Goal: Transaction & Acquisition: Purchase product/service

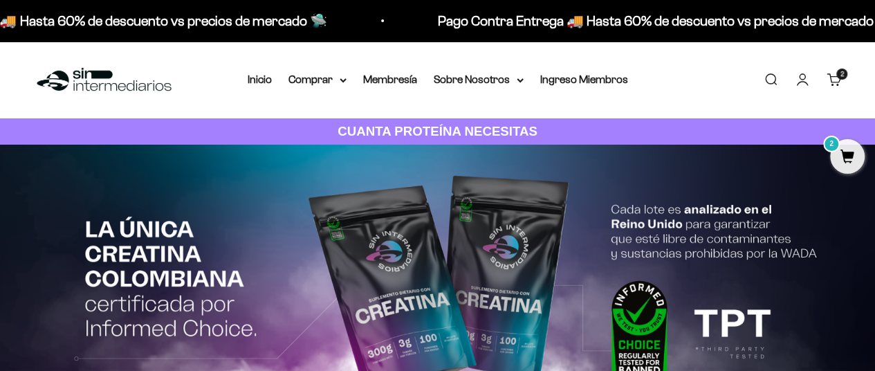
click at [840, 77] on span "2" at bounding box center [841, 74] width 3 height 7
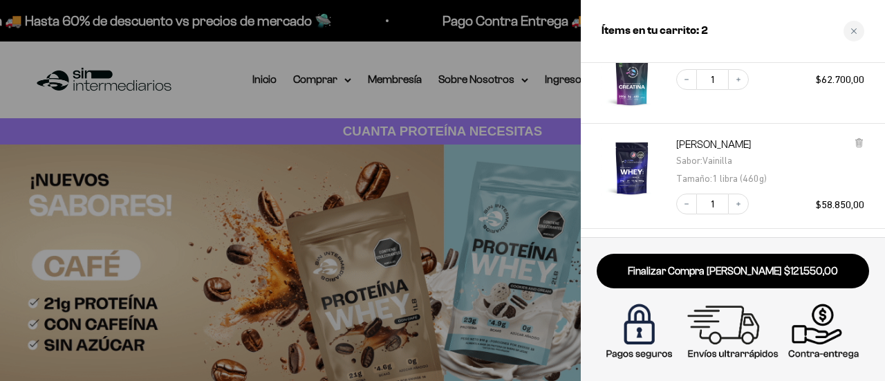
scroll to position [79, 0]
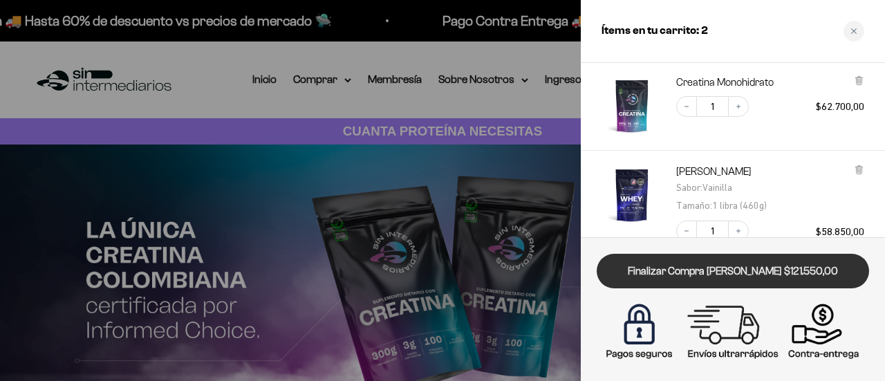
click at [729, 266] on link "Finalizar Compra [PERSON_NAME] $121.550,00" at bounding box center [733, 271] width 272 height 35
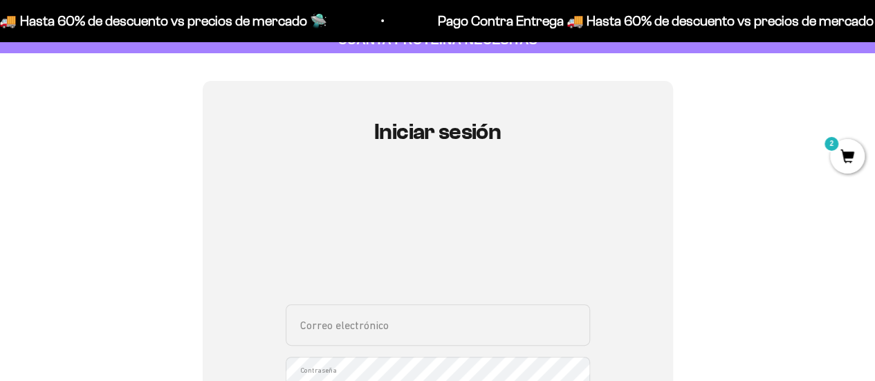
scroll to position [207, 0]
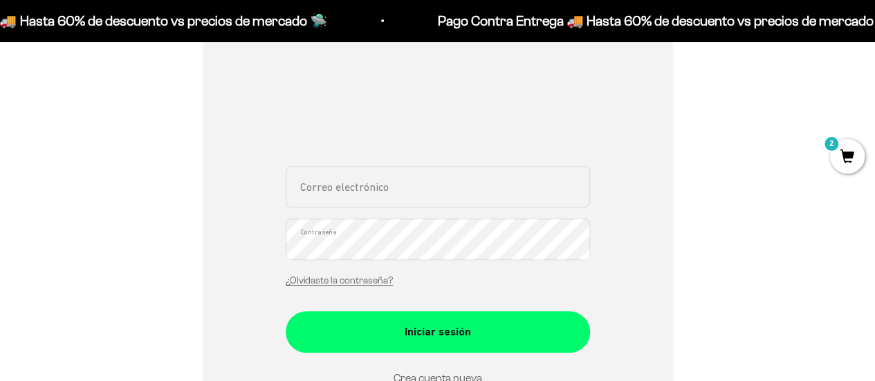
click at [400, 189] on input "Correo electrónico" at bounding box center [438, 186] width 304 height 41
type input "[EMAIL_ADDRESS][DOMAIN_NAME]"
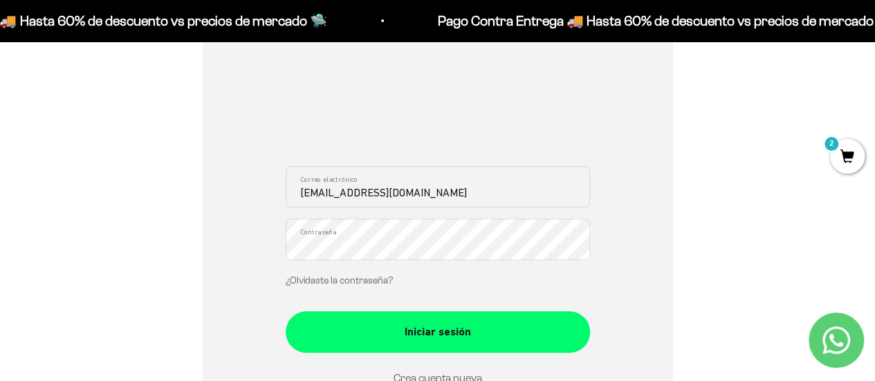
click at [356, 279] on link "¿Olvidaste la contraseña?" at bounding box center [339, 280] width 107 height 10
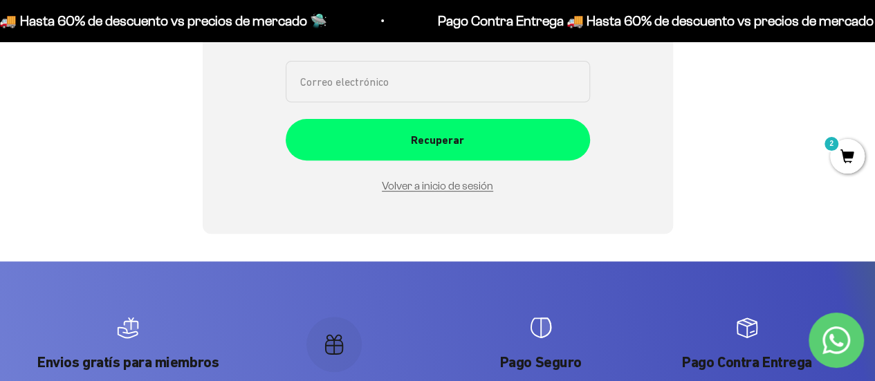
scroll to position [0, 0]
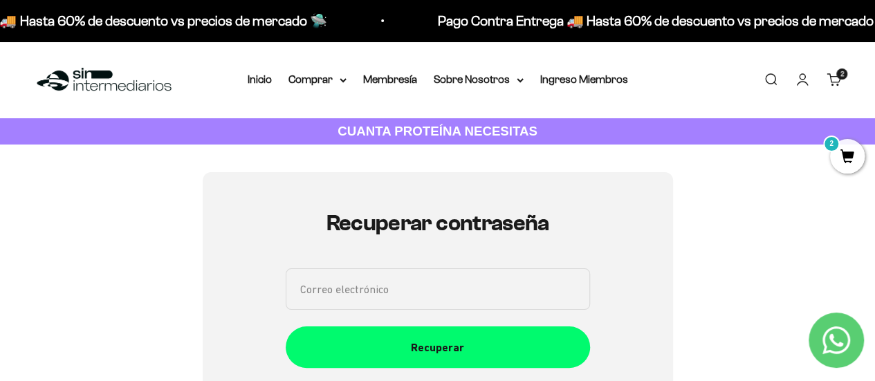
click at [349, 281] on input "Correo electrónico" at bounding box center [438, 288] width 304 height 41
type input "andrex660@gmail.com"
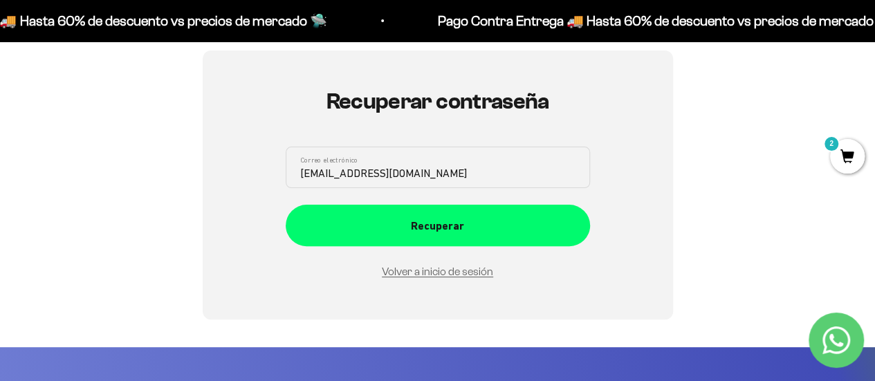
scroll to position [207, 0]
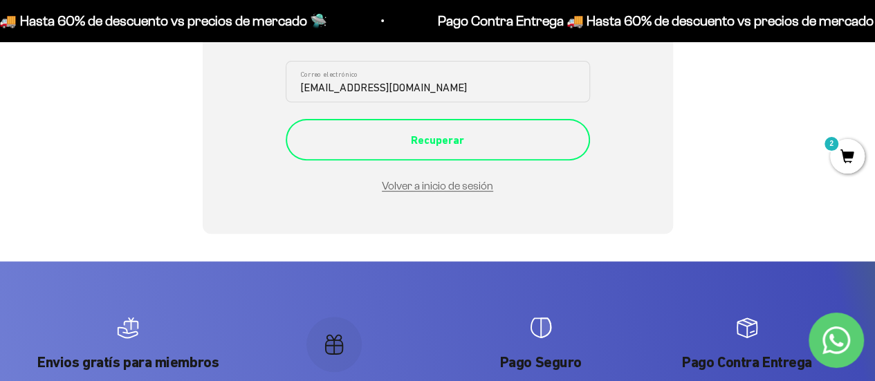
click at [461, 134] on div "Recuperar" at bounding box center [437, 140] width 249 height 18
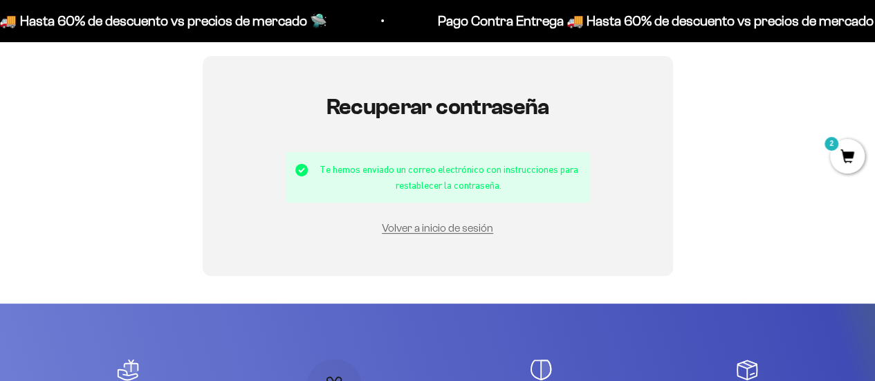
scroll to position [138, 0]
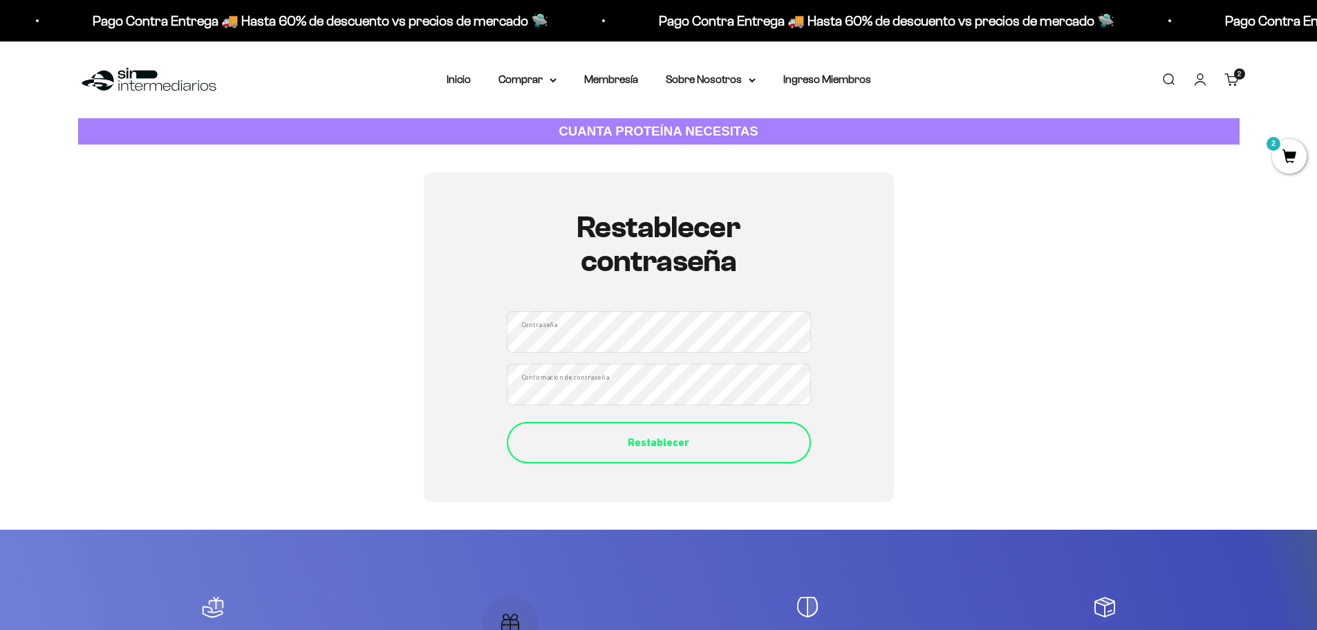
click at [644, 429] on button "Restablecer" at bounding box center [659, 442] width 304 height 41
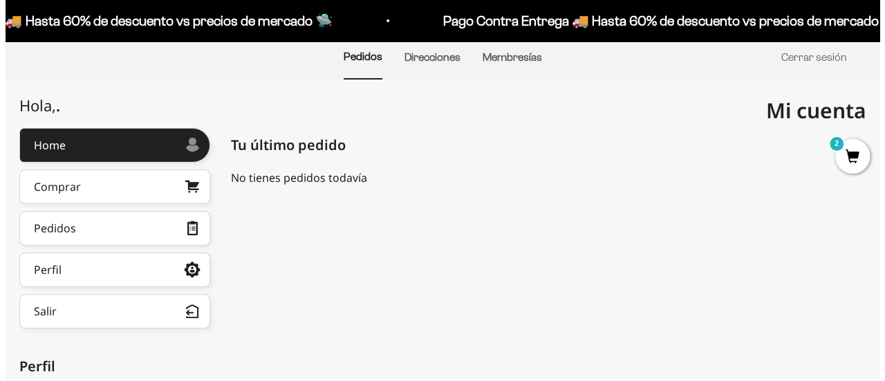
scroll to position [22, 0]
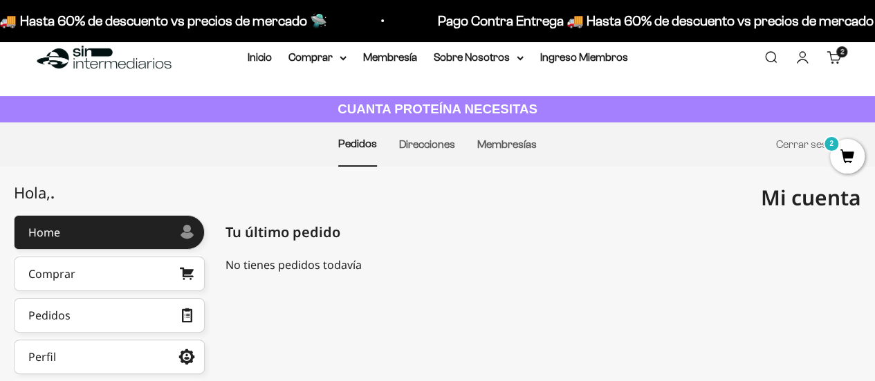
click at [844, 155] on span "2" at bounding box center [847, 156] width 35 height 35
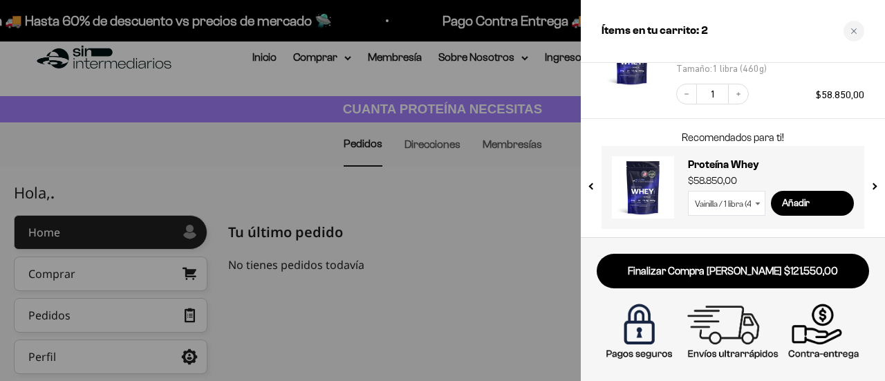
scroll to position [217, 0]
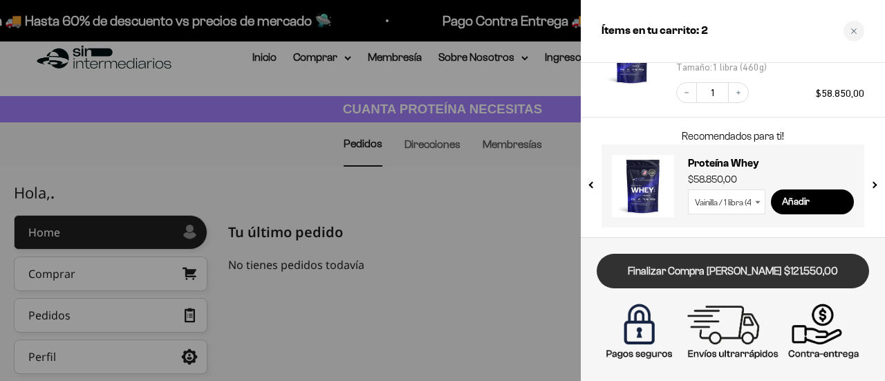
click at [709, 268] on link "Finalizar Compra [PERSON_NAME] $121.550,00" at bounding box center [733, 271] width 272 height 35
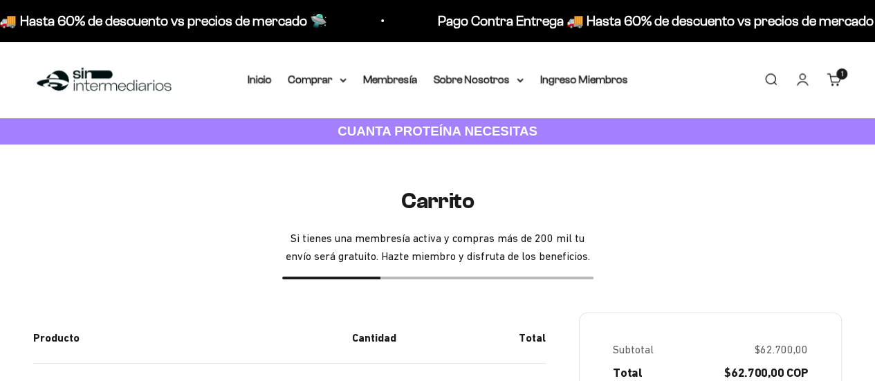
click at [831, 78] on link "Carrito 1 artículo 1" at bounding box center [833, 79] width 15 height 15
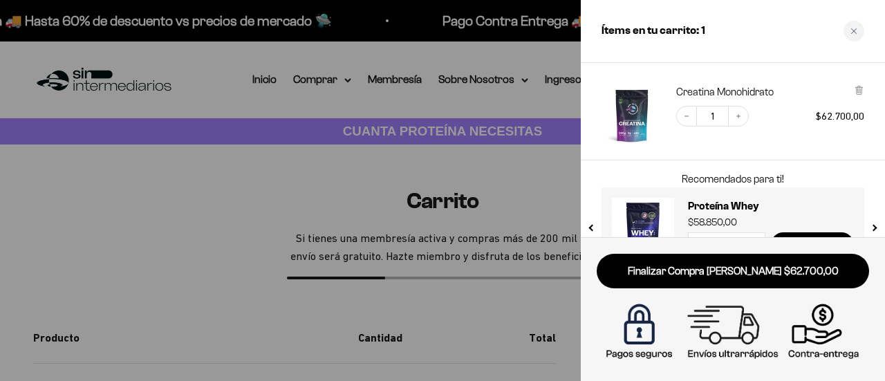
scroll to position [112, 0]
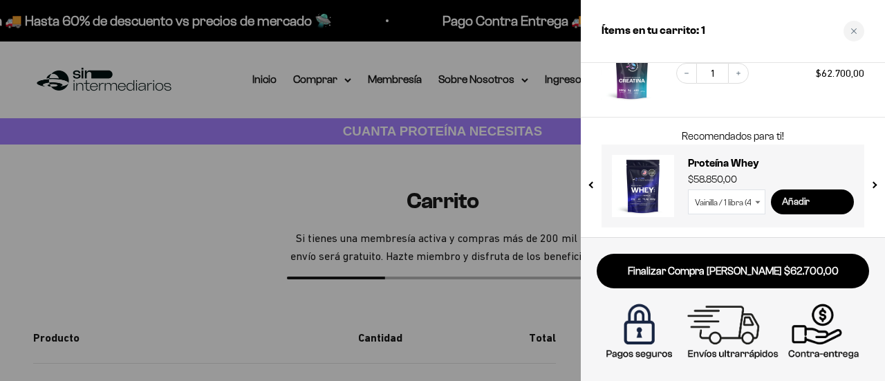
click at [801, 198] on input "Añadir" at bounding box center [812, 201] width 83 height 25
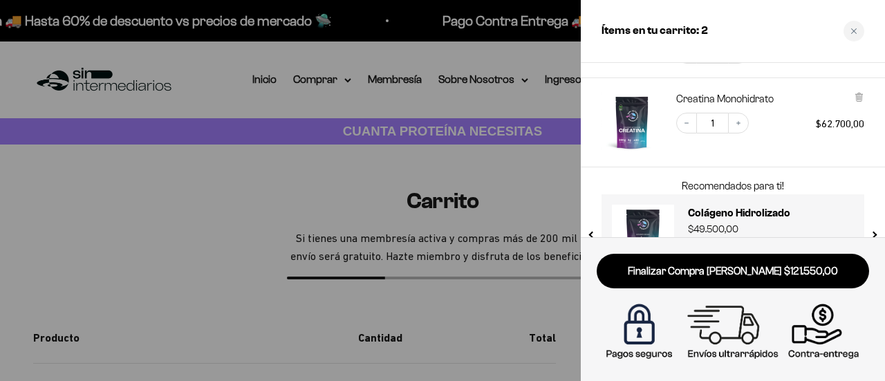
scroll to position [217, 0]
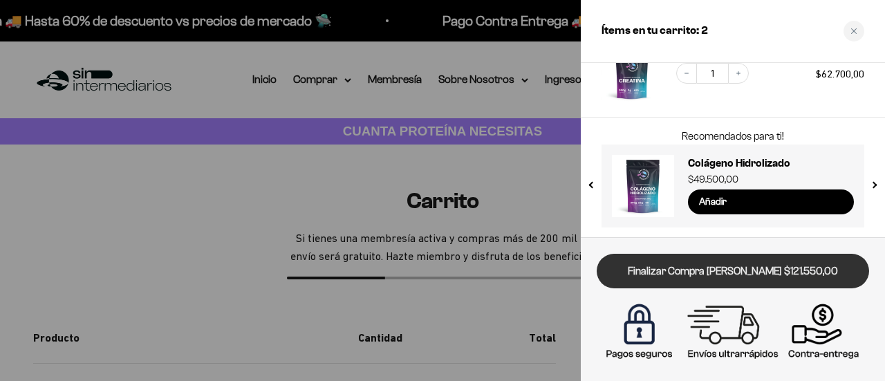
click at [699, 270] on link "Finalizar Compra [PERSON_NAME] $121.550,00" at bounding box center [733, 271] width 272 height 35
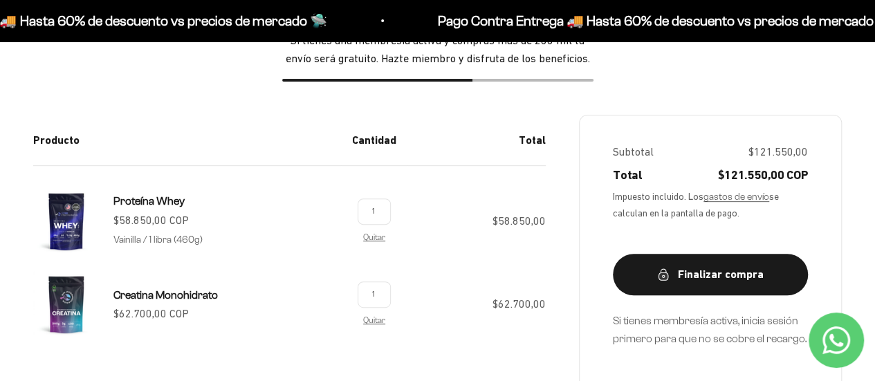
scroll to position [277, 0]
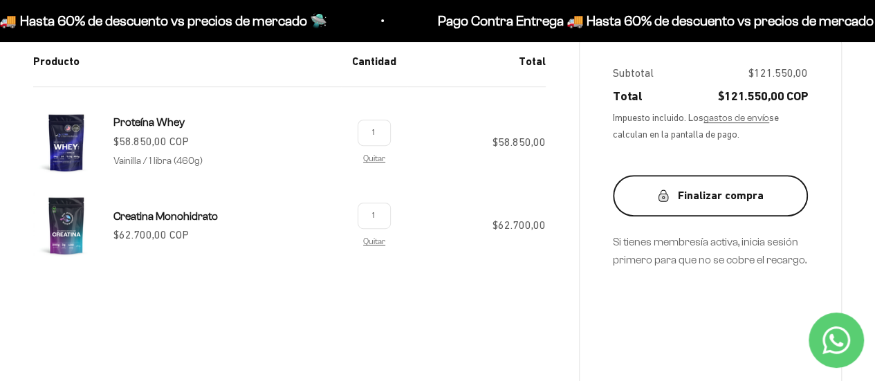
click at [678, 201] on div "Finalizar compra" at bounding box center [710, 196] width 140 height 18
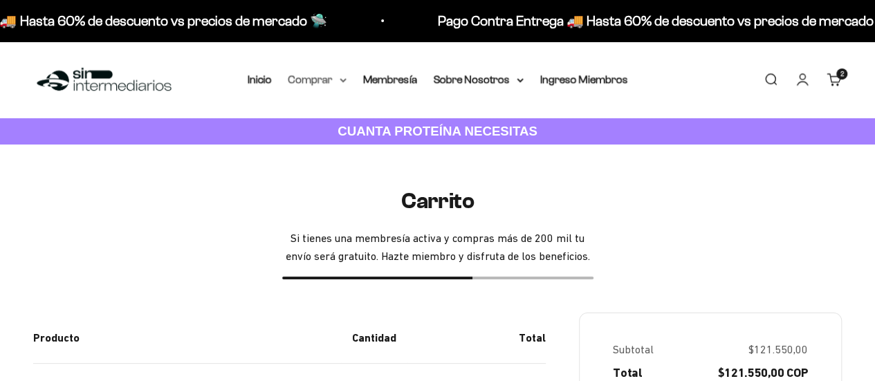
click at [324, 81] on summary "Comprar" at bounding box center [317, 80] width 58 height 18
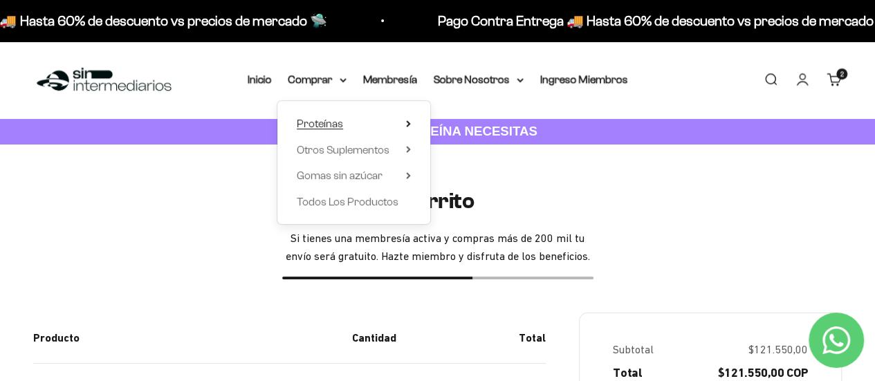
click at [330, 118] on span "Proteínas" at bounding box center [320, 124] width 46 height 12
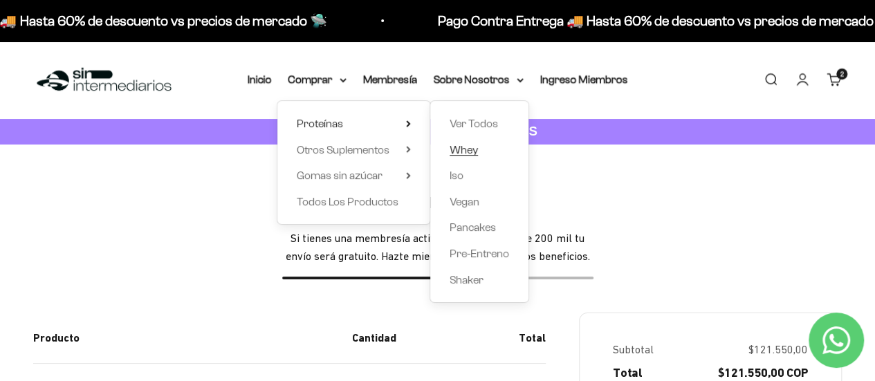
click at [462, 152] on span "Whey" at bounding box center [463, 150] width 28 height 12
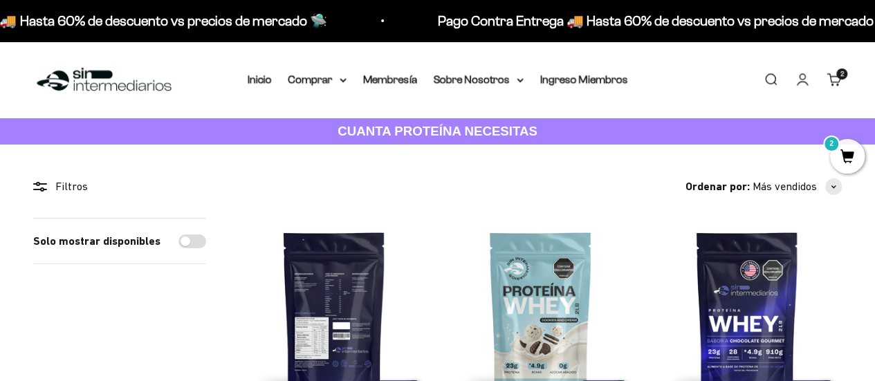
click at [315, 252] on img at bounding box center [333, 312] width 189 height 189
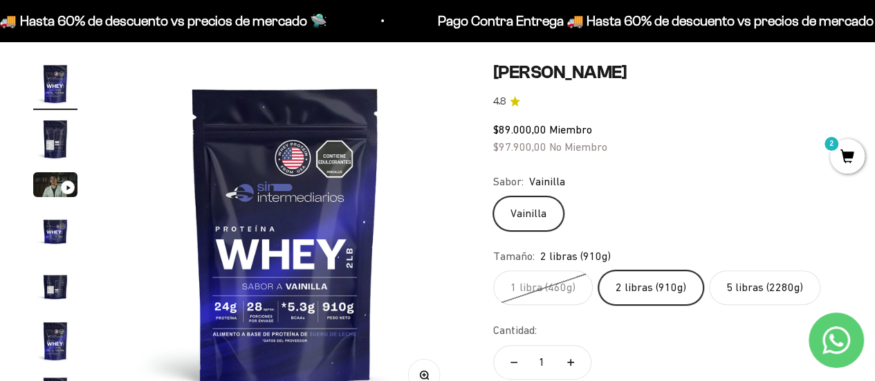
scroll to position [138, 0]
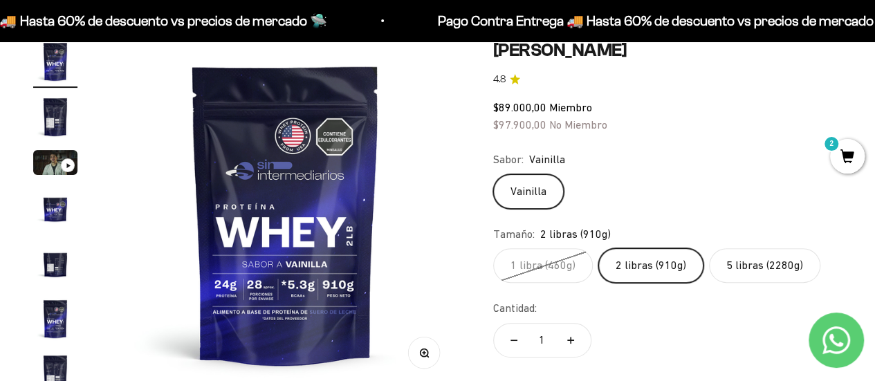
click at [548, 259] on label "1 libra (460g)" at bounding box center [543, 265] width 100 height 35
click at [493, 248] on input "1 libra (460g)" at bounding box center [492, 248] width 1 height 1
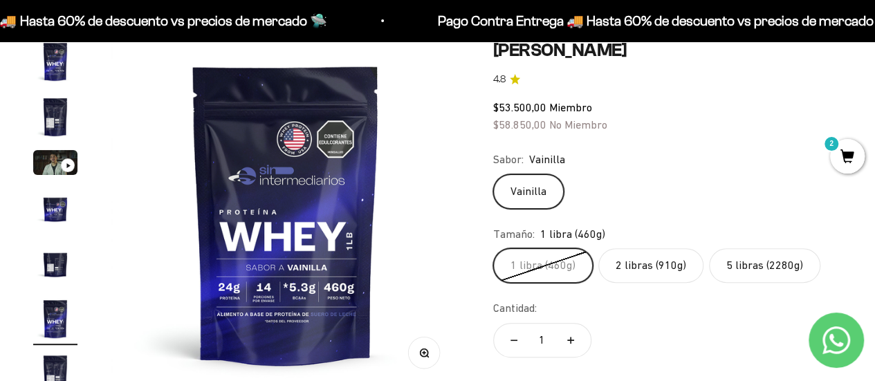
click at [645, 268] on label "2 libras (910g)" at bounding box center [650, 265] width 105 height 35
click at [493, 248] on input "2 libras (910g)" at bounding box center [492, 248] width 1 height 1
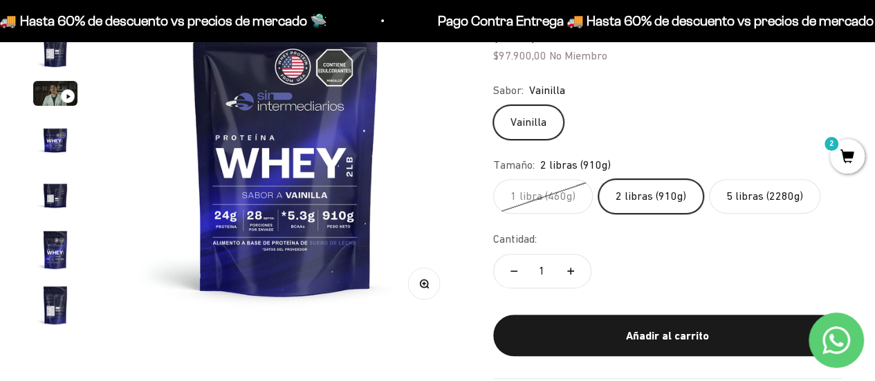
scroll to position [69, 0]
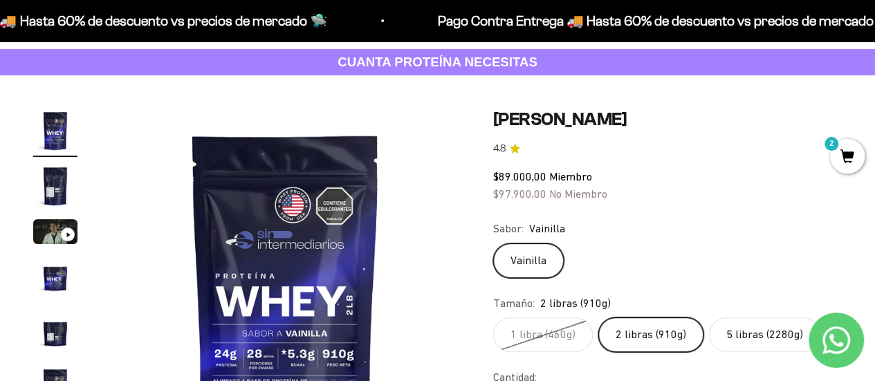
click at [560, 333] on label "1 libra (460g)" at bounding box center [543, 334] width 100 height 35
click at [493, 317] on input "1 libra (460g)" at bounding box center [492, 317] width 1 height 1
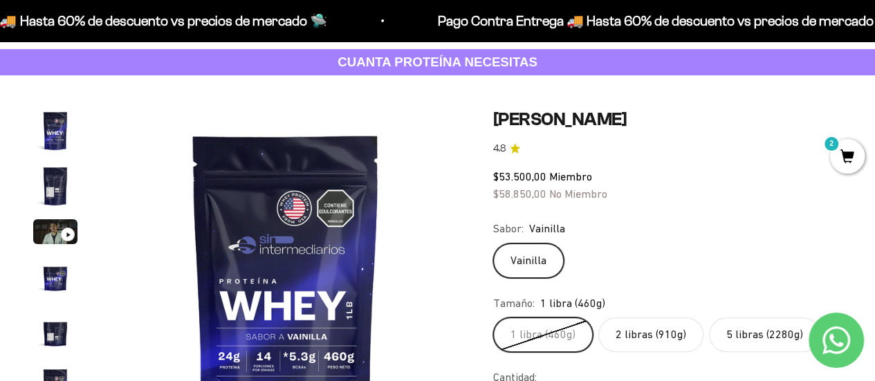
click at [561, 330] on label "1 libra (460g)" at bounding box center [543, 334] width 100 height 35
click at [493, 317] on input "1 libra (460g)" at bounding box center [492, 317] width 1 height 1
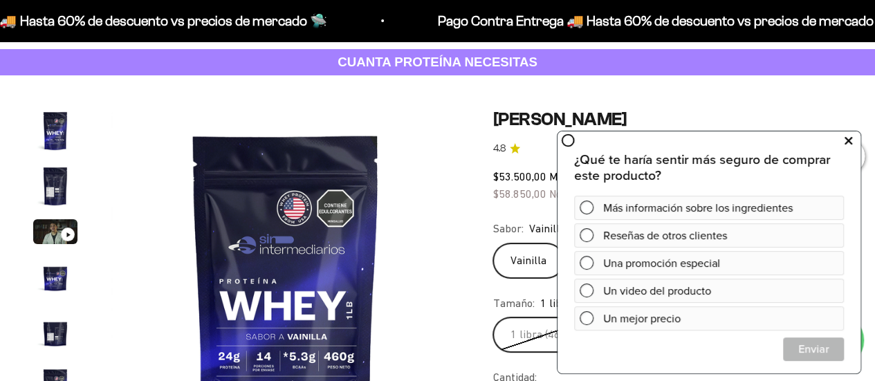
click at [852, 140] on button at bounding box center [847, 140] width 25 height 22
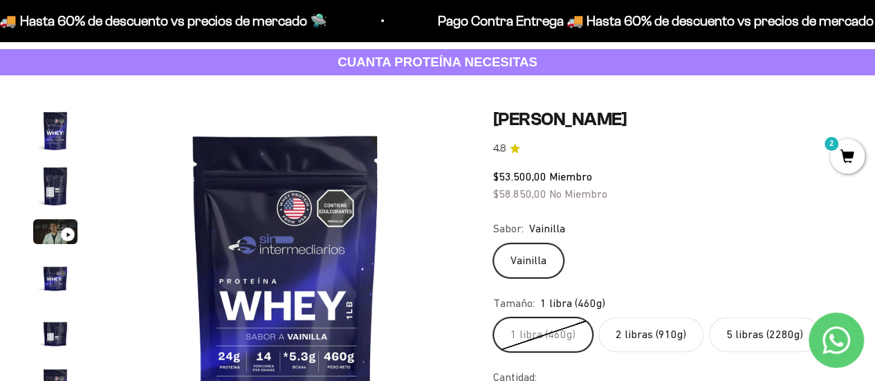
click at [639, 335] on label "2 libras (910g)" at bounding box center [650, 334] width 105 height 35
click at [493, 317] on input "2 libras (910g)" at bounding box center [492, 317] width 1 height 1
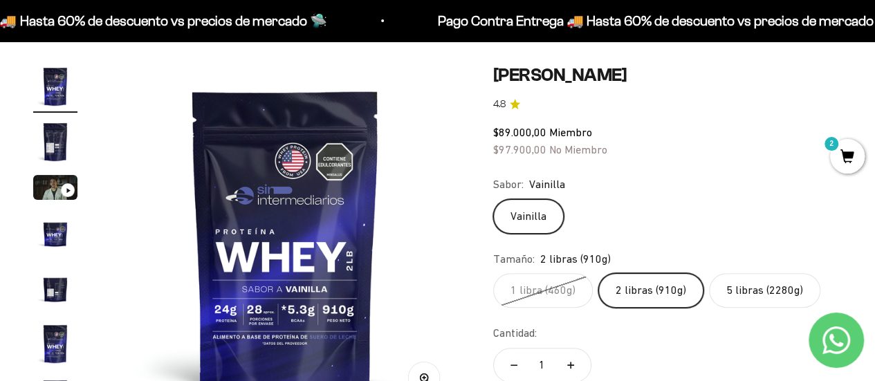
scroll to position [69, 0]
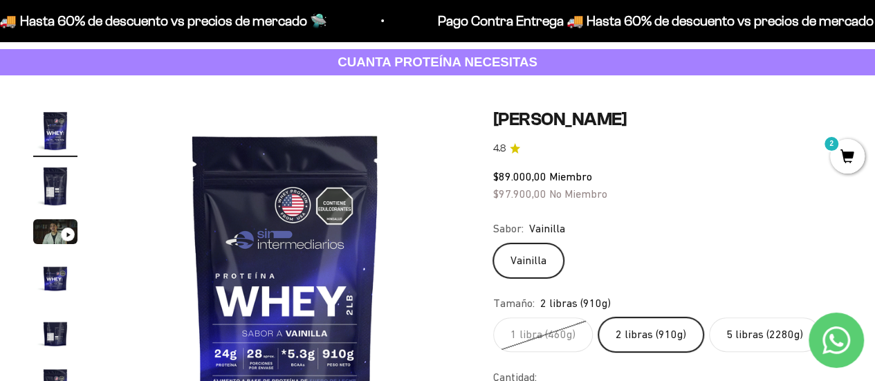
click at [834, 334] on icon "Contact us on WhatsApp" at bounding box center [836, 340] width 28 height 28
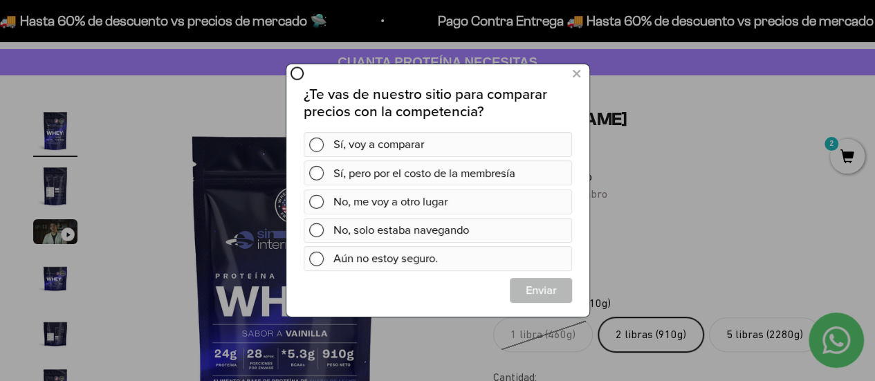
scroll to position [0, 0]
click at [574, 75] on icon at bounding box center [576, 74] width 8 height 19
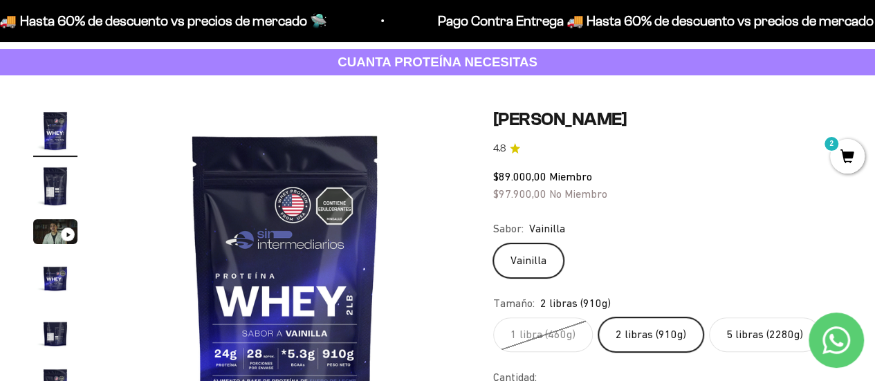
click at [834, 336] on icon "Contact us on WhatsApp" at bounding box center [836, 340] width 28 height 28
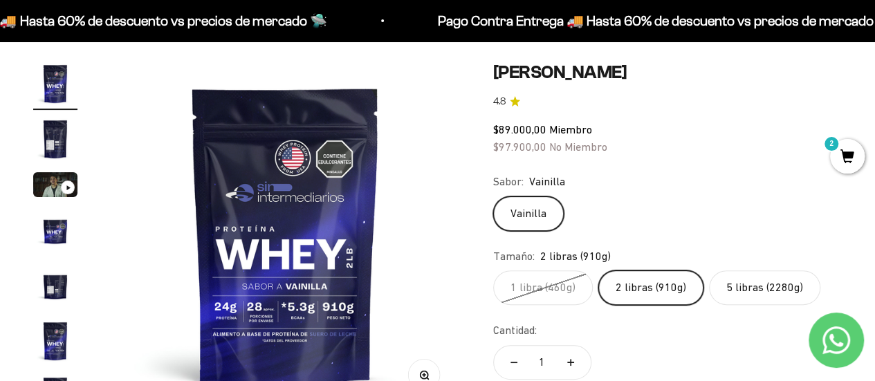
scroll to position [207, 0]
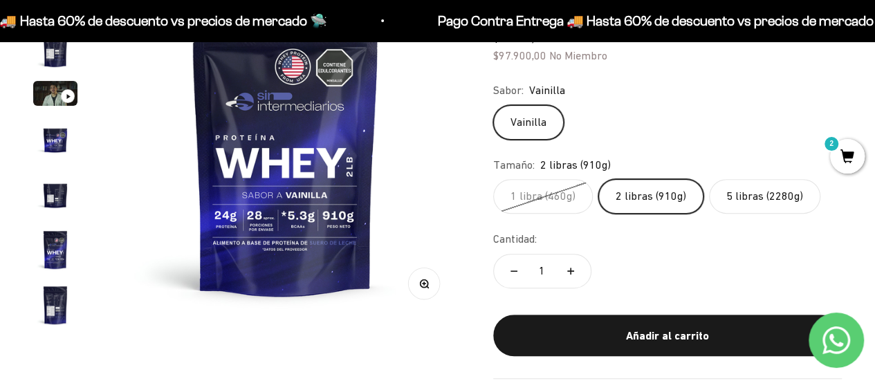
click at [546, 193] on label "1 libra (460g)" at bounding box center [543, 196] width 100 height 35
click at [493, 179] on input "1 libra (460g)" at bounding box center [492, 178] width 1 height 1
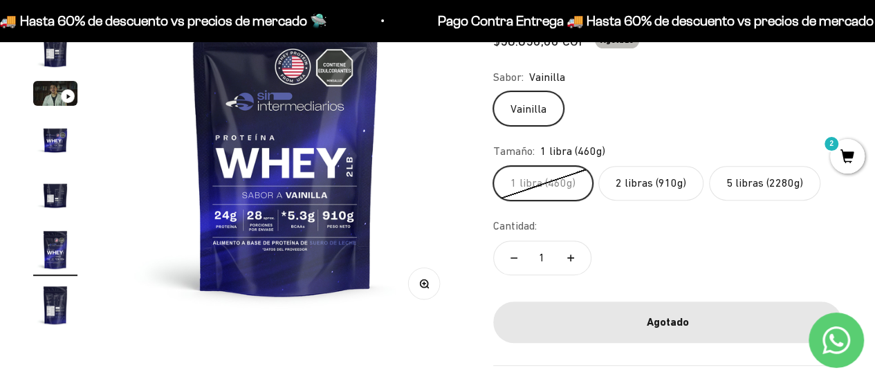
scroll to position [0, 1785]
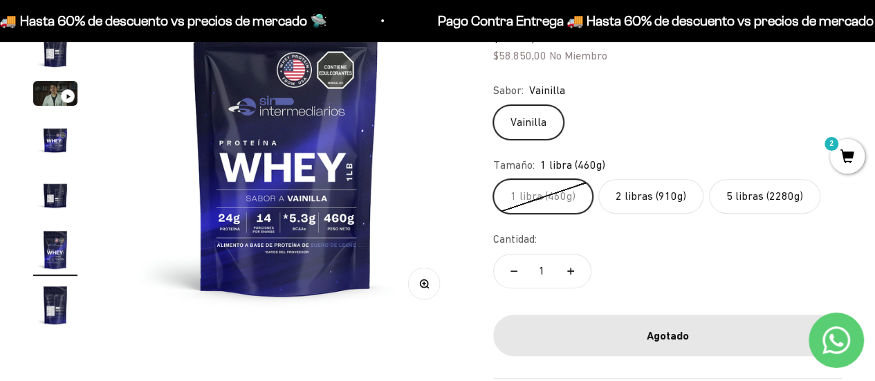
click at [546, 193] on label "1 libra (460g)" at bounding box center [543, 196] width 100 height 35
click at [493, 179] on input "1 libra (460g)" at bounding box center [492, 178] width 1 height 1
click at [546, 193] on label "1 libra (460g)" at bounding box center [543, 196] width 100 height 35
click at [493, 179] on input "1 libra (460g)" at bounding box center [492, 178] width 1 height 1
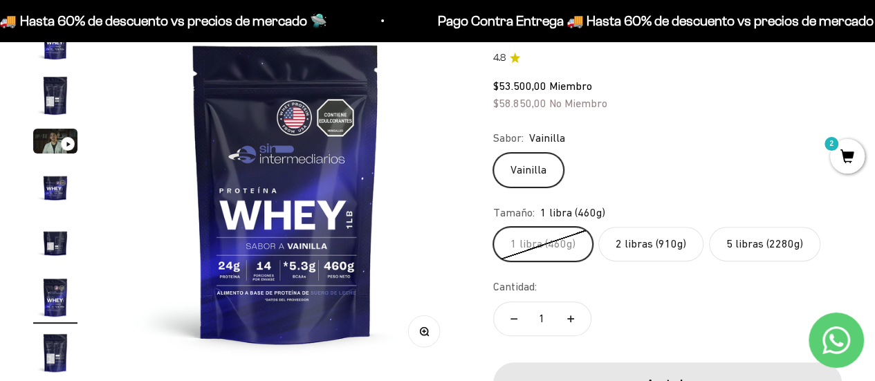
scroll to position [138, 0]
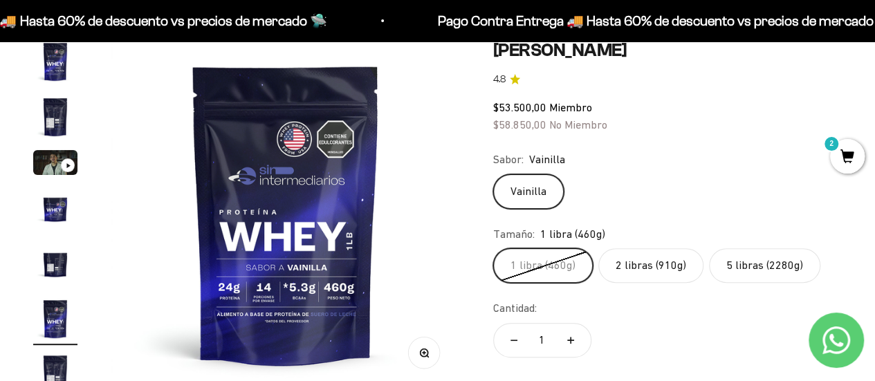
click at [639, 265] on label "2 libras (910g)" at bounding box center [650, 265] width 105 height 35
click at [493, 248] on input "2 libras (910g)" at bounding box center [492, 248] width 1 height 1
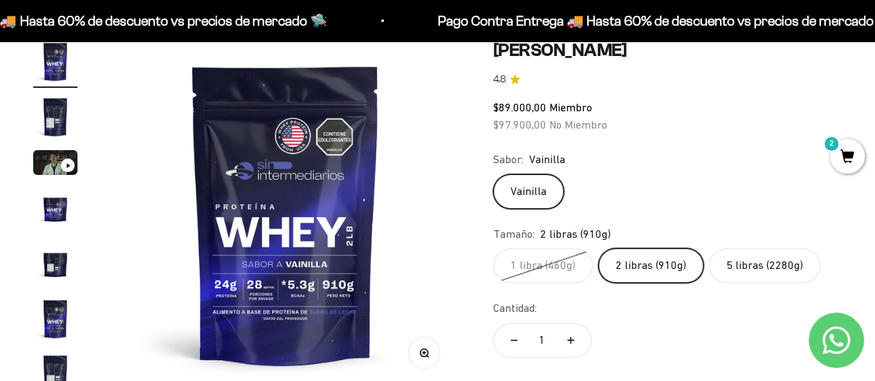
click at [54, 124] on img "Ir al artículo 2" at bounding box center [55, 117] width 44 height 44
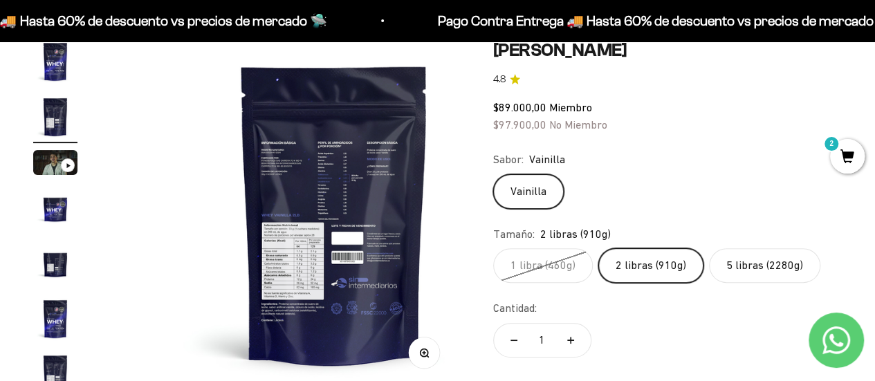
scroll to position [0, 357]
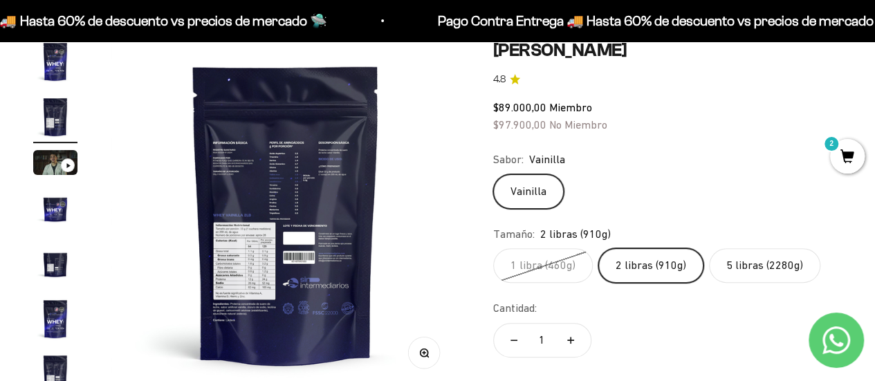
click at [269, 203] on img at bounding box center [285, 213] width 349 height 349
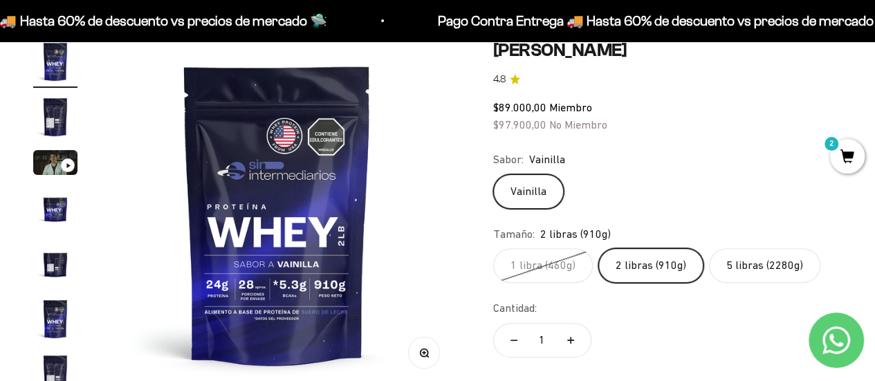
scroll to position [0, 0]
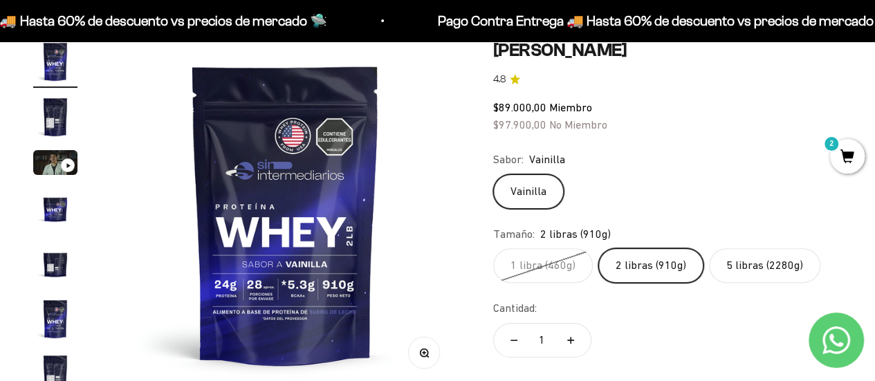
click at [61, 115] on img "Ir al artículo 2" at bounding box center [55, 117] width 44 height 44
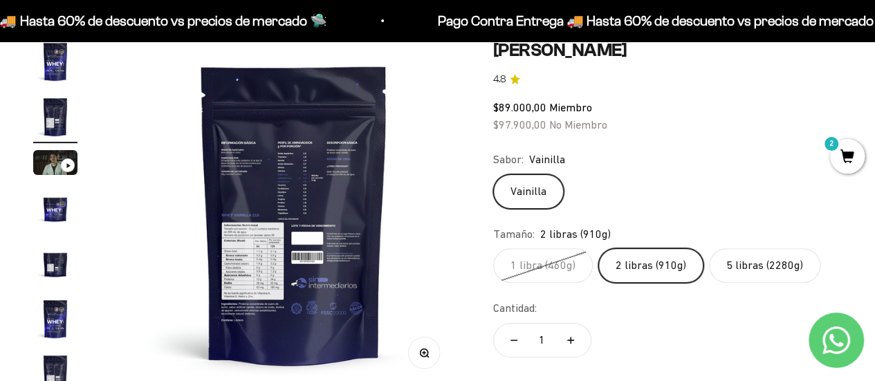
scroll to position [0, 357]
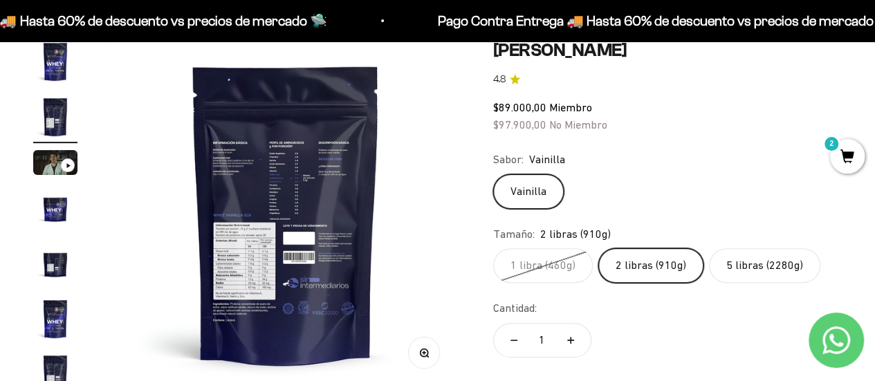
click at [426, 351] on icon "button" at bounding box center [424, 353] width 10 height 10
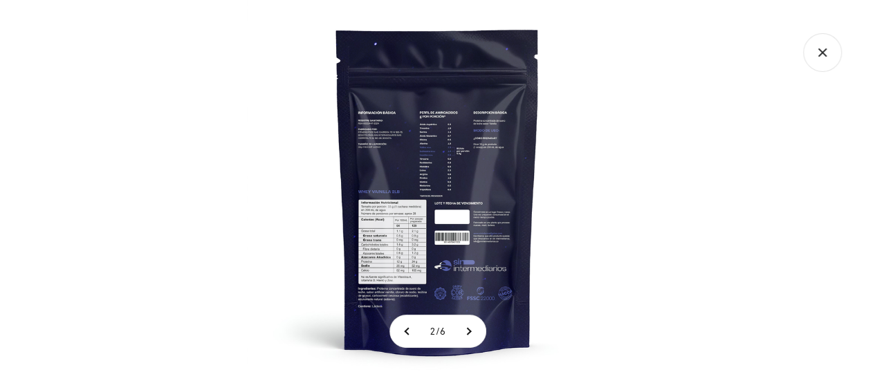
click at [430, 261] on img at bounding box center [437, 190] width 381 height 381
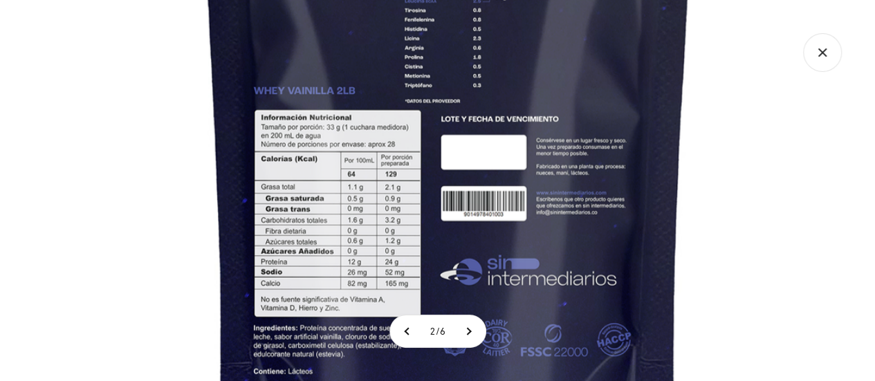
click at [52, 71] on img at bounding box center [447, 87] width 933 height 933
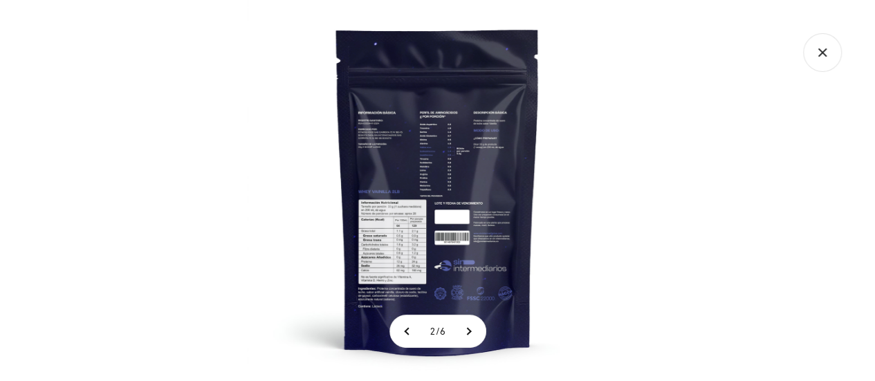
click at [64, 176] on div at bounding box center [437, 190] width 875 height 381
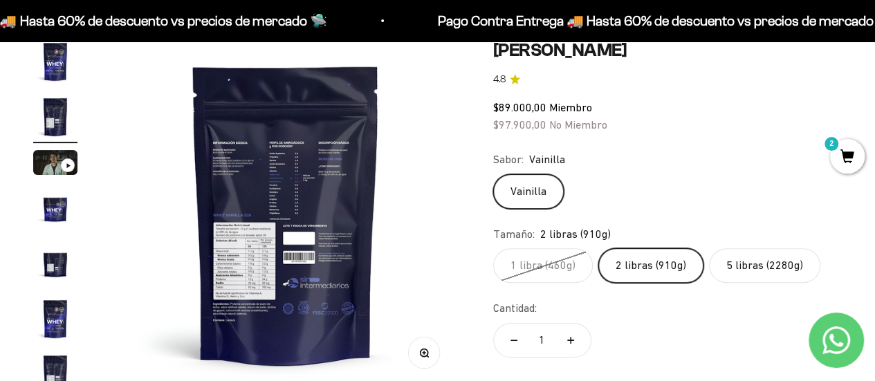
click at [534, 196] on label "Vainilla" at bounding box center [528, 191] width 71 height 35
click at [493, 174] on input "Vainilla" at bounding box center [492, 174] width 1 height 1
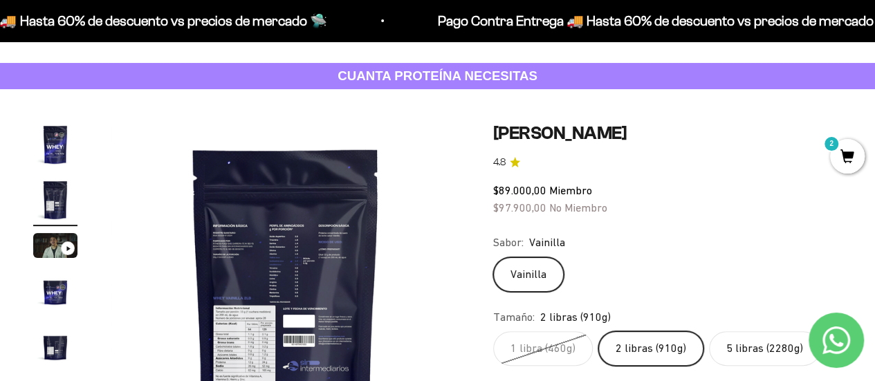
scroll to position [0, 0]
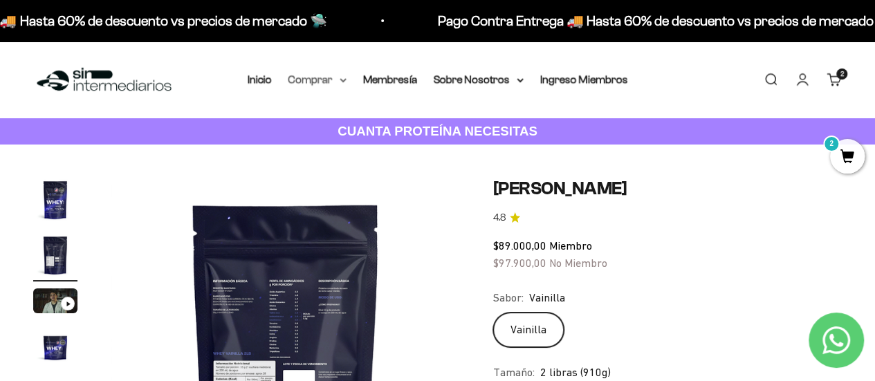
click at [338, 77] on summary "Comprar" at bounding box center [317, 80] width 58 height 18
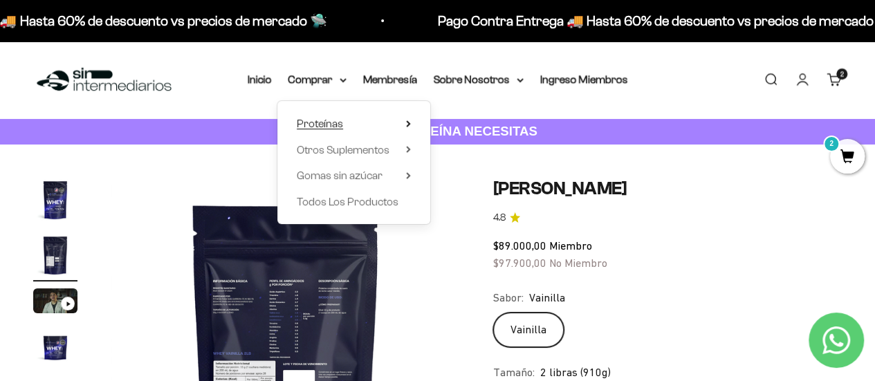
click at [342, 121] on span "Proteínas" at bounding box center [320, 124] width 46 height 12
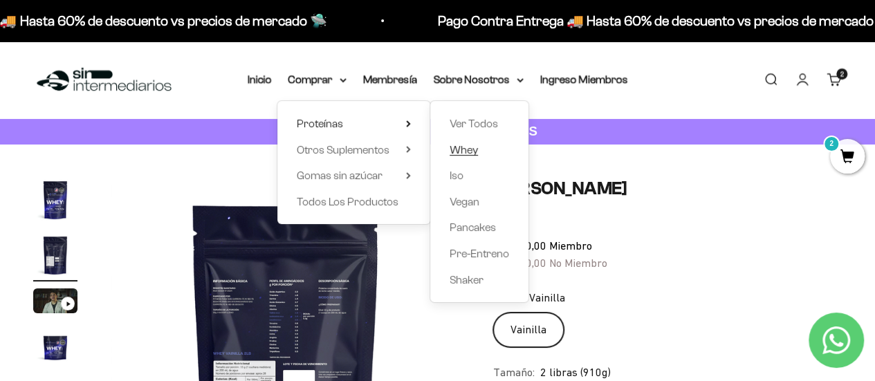
click at [470, 151] on span "Whey" at bounding box center [463, 150] width 28 height 12
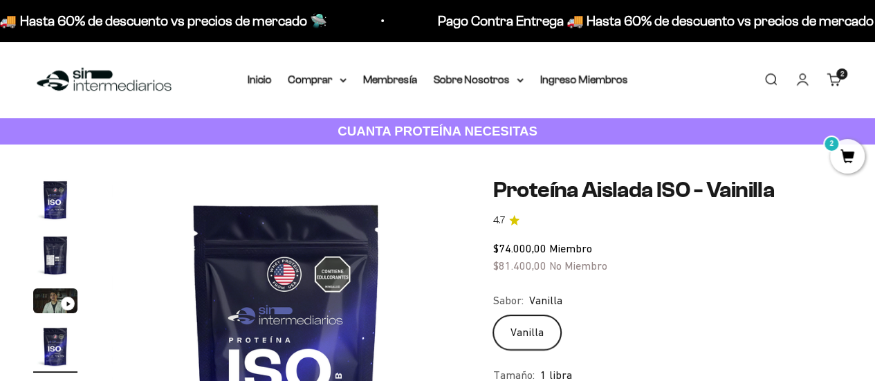
scroll to position [138, 0]
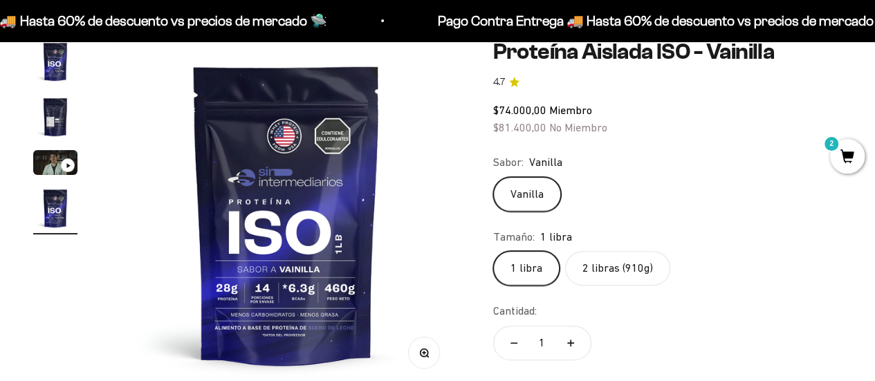
click at [60, 111] on img "Ir al artículo 2" at bounding box center [55, 117] width 44 height 44
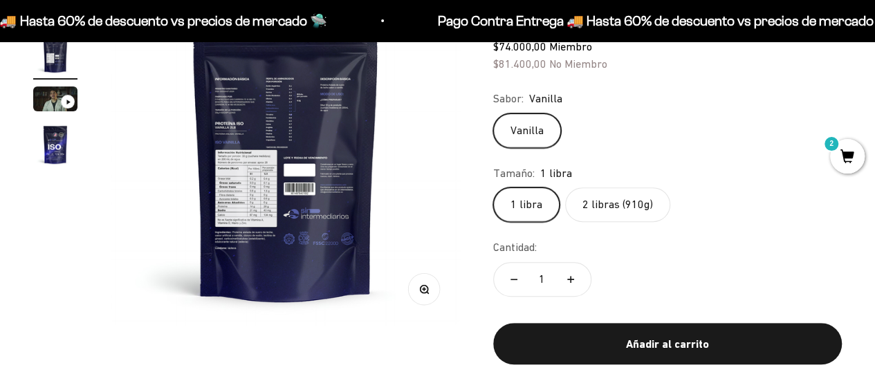
scroll to position [207, 0]
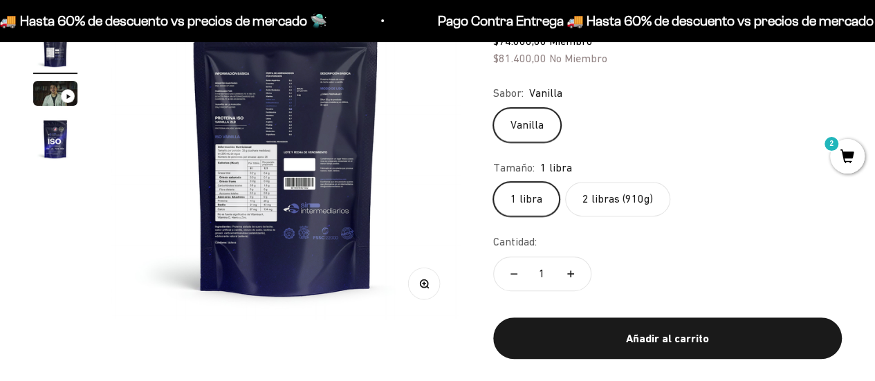
click at [433, 283] on button "Zoom" at bounding box center [423, 283] width 31 height 31
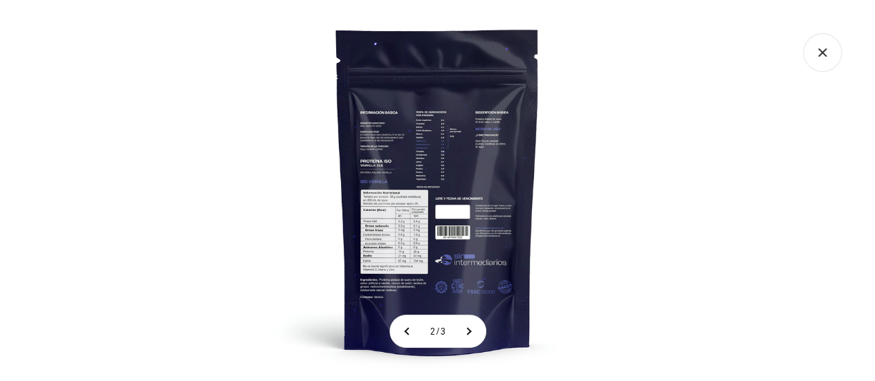
click at [418, 252] on img at bounding box center [437, 190] width 381 height 381
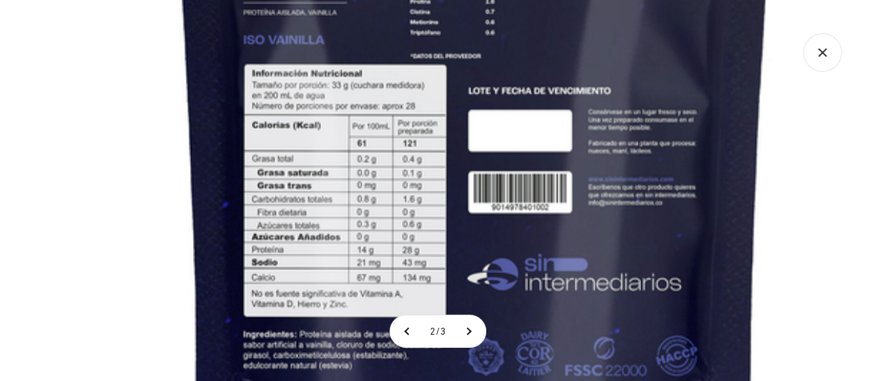
click at [95, 133] on img at bounding box center [474, 66] width 1143 height 1143
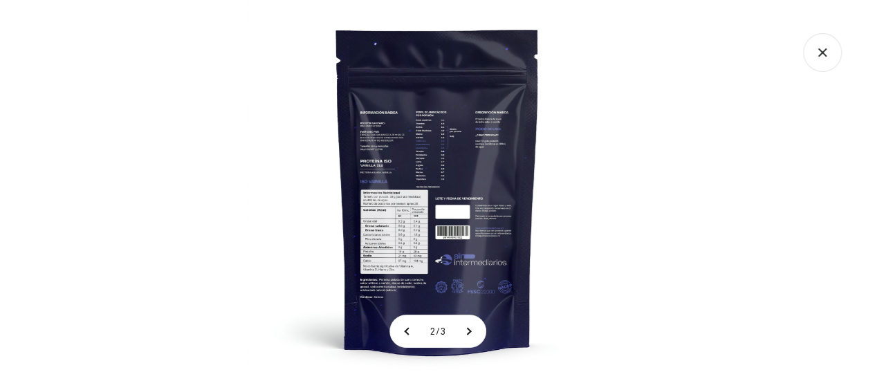
click at [133, 181] on div at bounding box center [437, 190] width 875 height 381
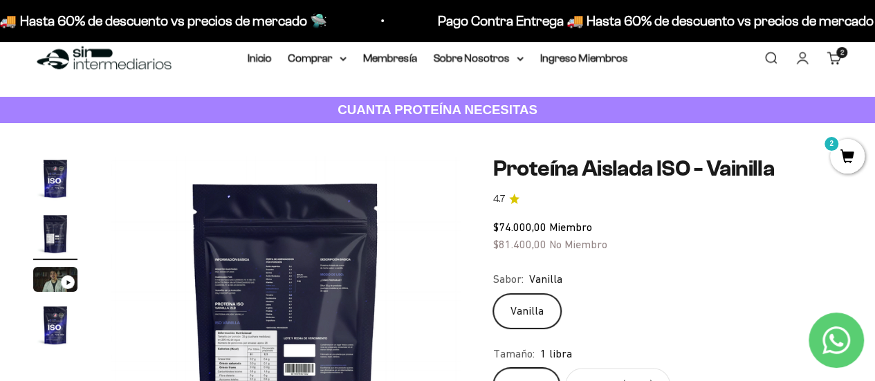
scroll to position [0, 0]
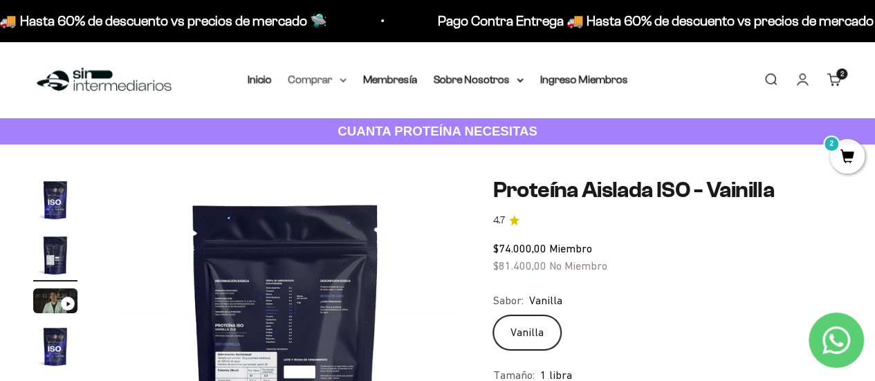
click at [300, 75] on summary "Comprar" at bounding box center [317, 80] width 58 height 18
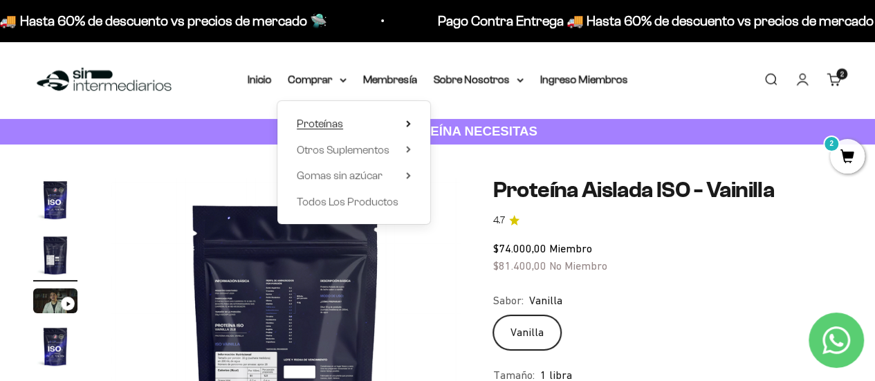
click at [332, 123] on span "Proteínas" at bounding box center [320, 124] width 46 height 12
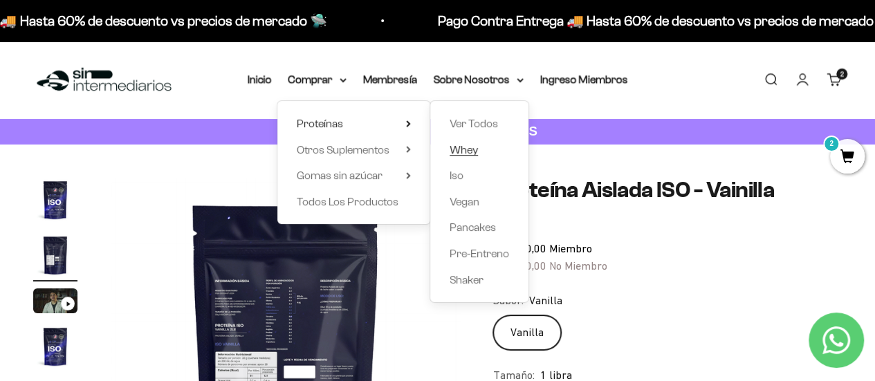
click at [470, 151] on span "Whey" at bounding box center [463, 150] width 28 height 12
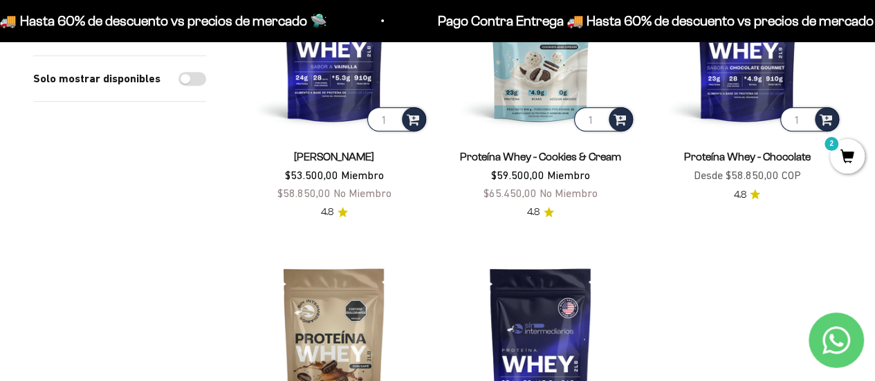
scroll to position [277, 0]
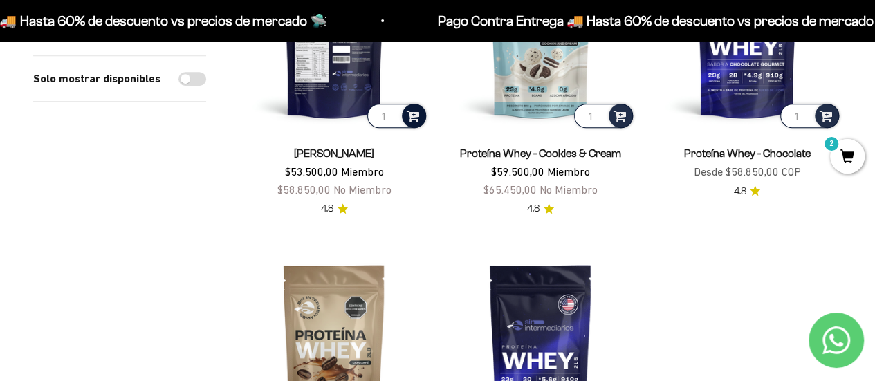
click at [407, 114] on span at bounding box center [413, 115] width 13 height 16
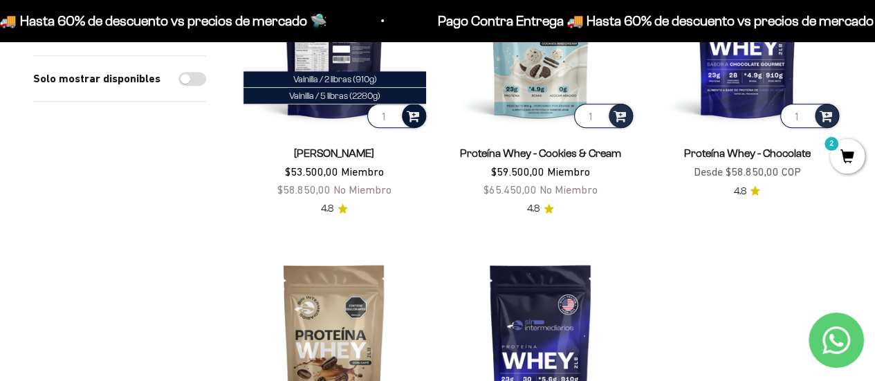
click at [413, 118] on span at bounding box center [413, 115] width 13 height 16
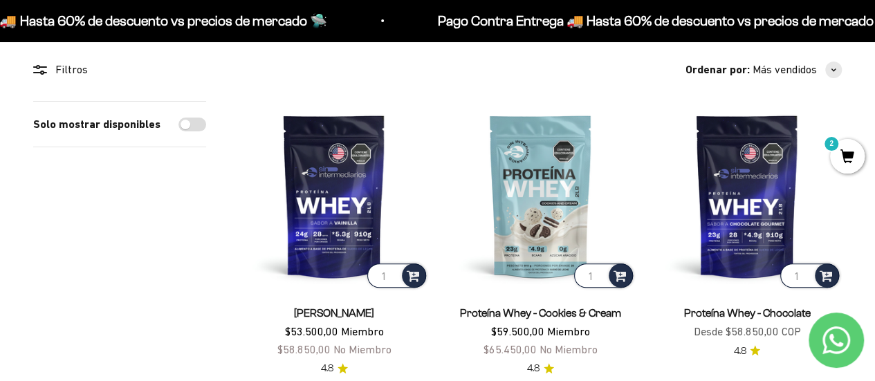
scroll to position [138, 0]
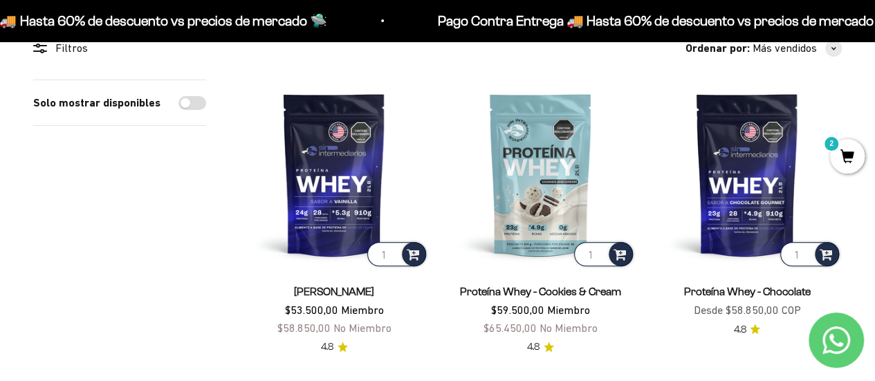
click at [199, 99] on input "Solo mostrar disponibles" at bounding box center [192, 103] width 28 height 14
checkbox input "true"
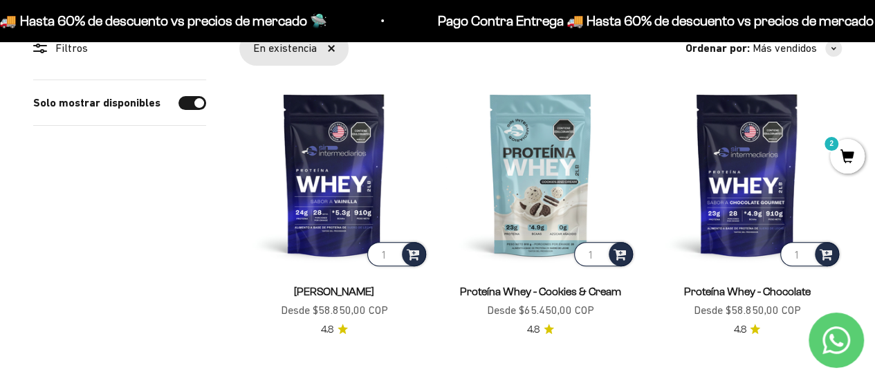
scroll to position [207, 0]
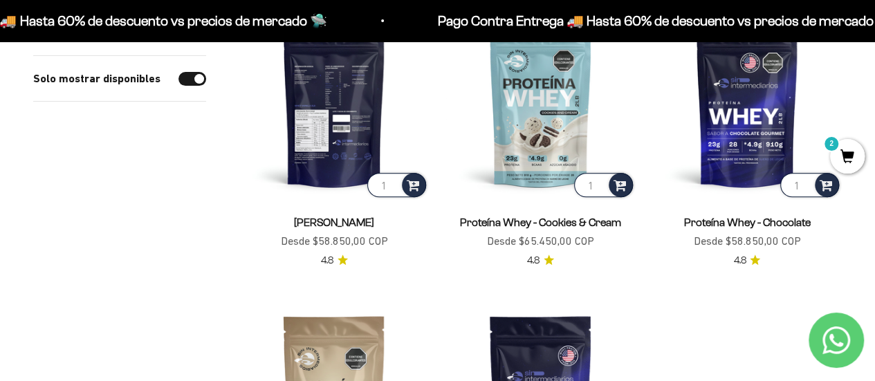
click at [306, 87] on img at bounding box center [333, 104] width 189 height 189
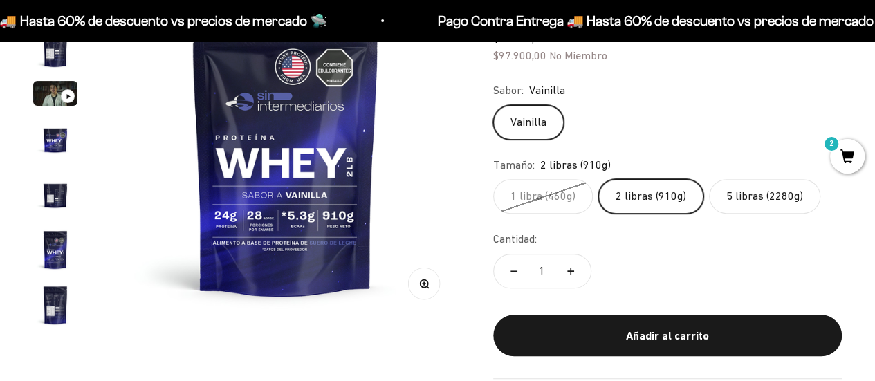
click at [534, 185] on label "1 libra (460g)" at bounding box center [543, 196] width 100 height 35
click at [493, 179] on input "1 libra (460g)" at bounding box center [492, 178] width 1 height 1
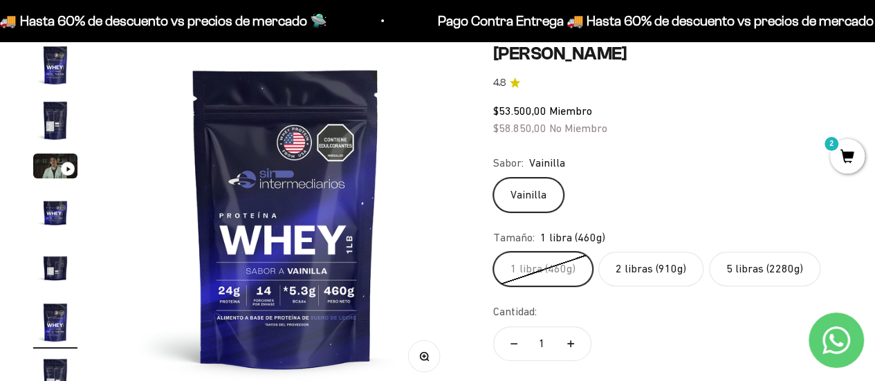
scroll to position [207, 0]
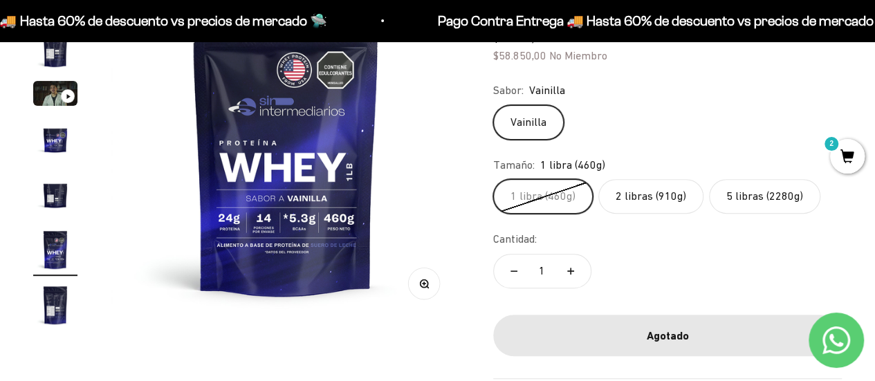
click at [411, 82] on img at bounding box center [285, 144] width 349 height 349
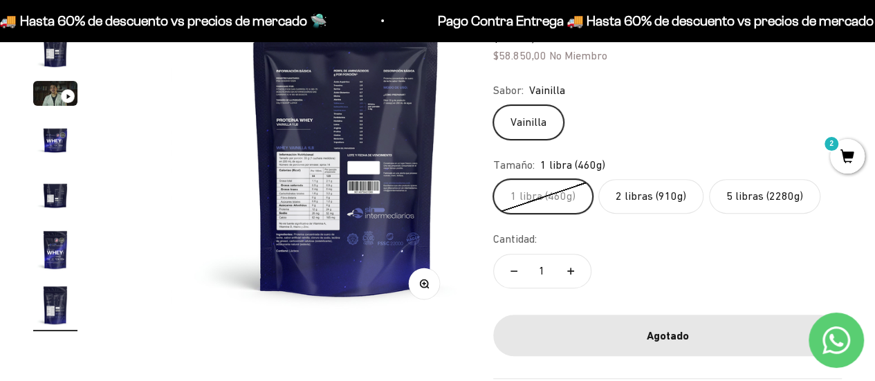
scroll to position [0, 2142]
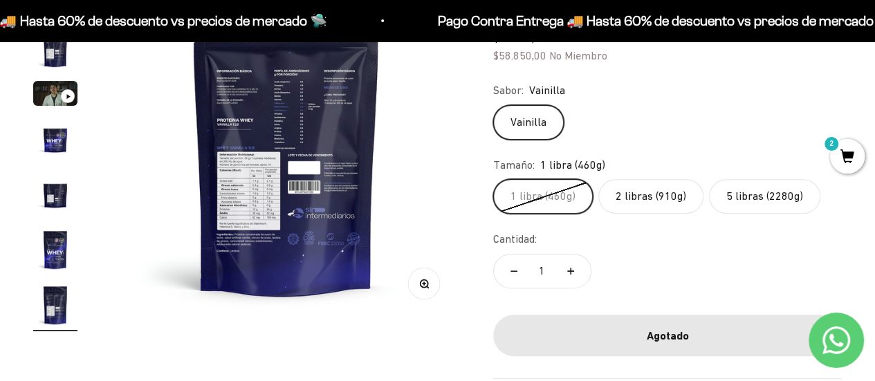
click at [422, 67] on img at bounding box center [285, 144] width 349 height 349
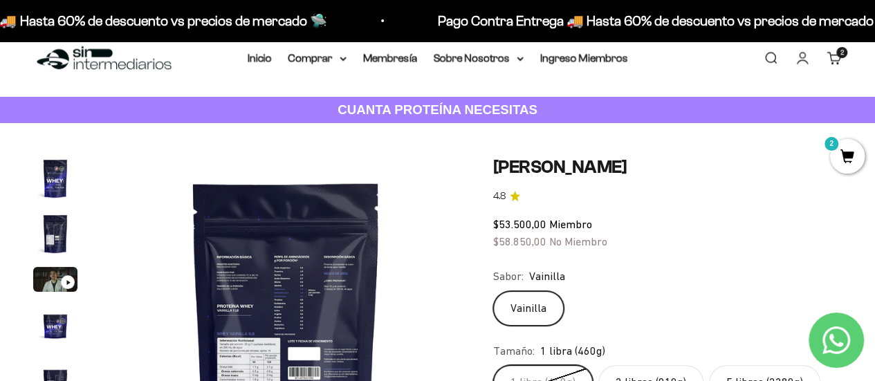
scroll to position [0, 0]
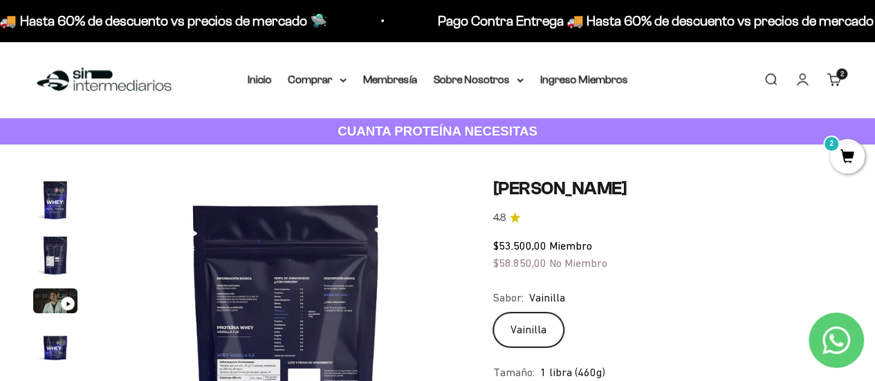
click at [804, 84] on link "Cuenta" at bounding box center [801, 79] width 15 height 15
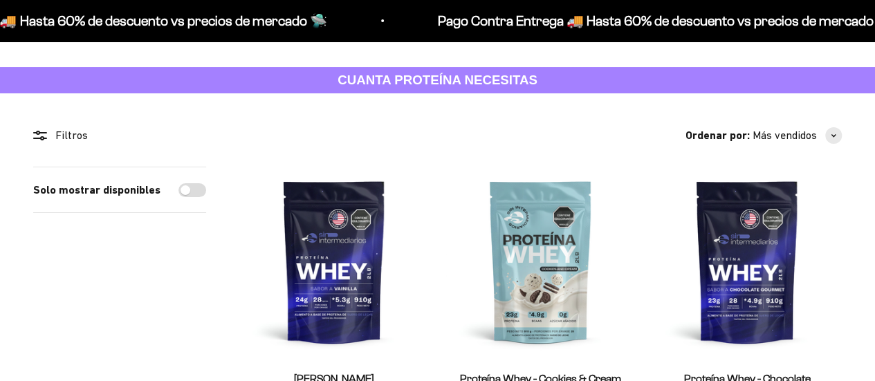
scroll to position [138, 0]
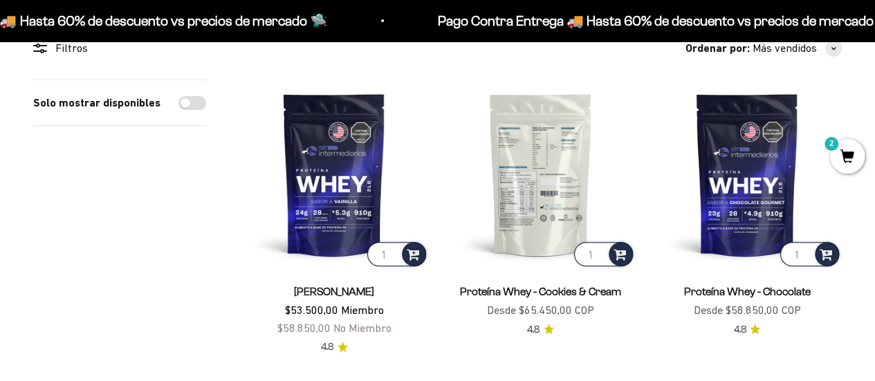
click at [537, 180] on img at bounding box center [539, 174] width 189 height 189
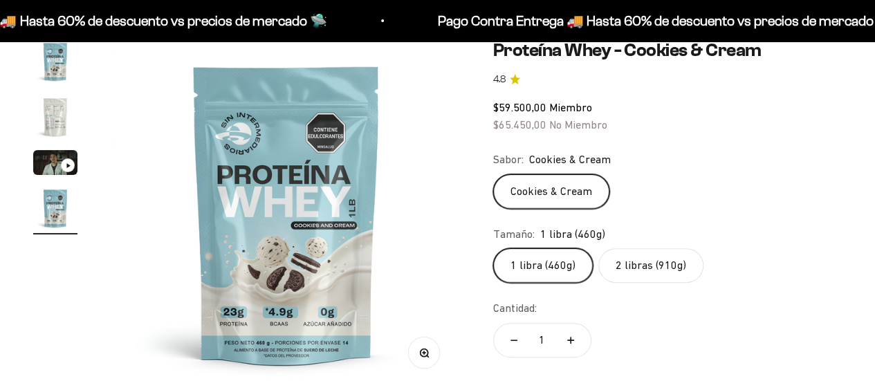
click at [57, 107] on img "Ir al artículo 2" at bounding box center [55, 117] width 44 height 44
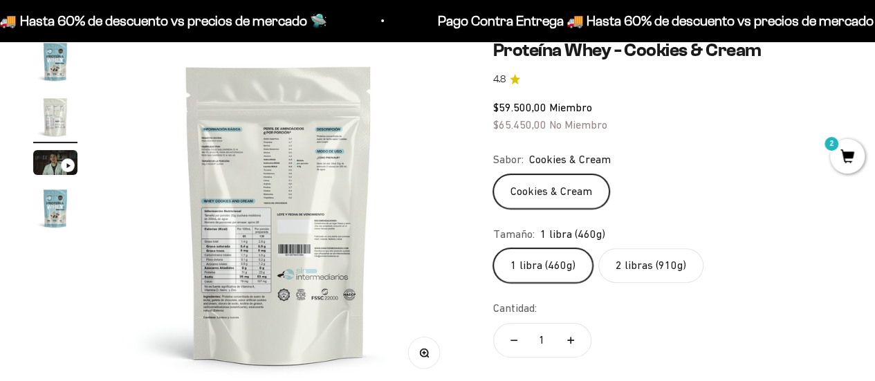
scroll to position [0, 357]
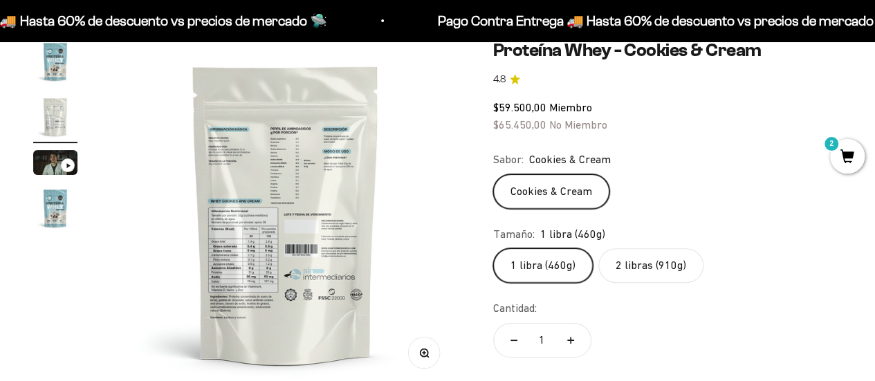
click at [429, 356] on button "Zoom" at bounding box center [423, 352] width 31 height 31
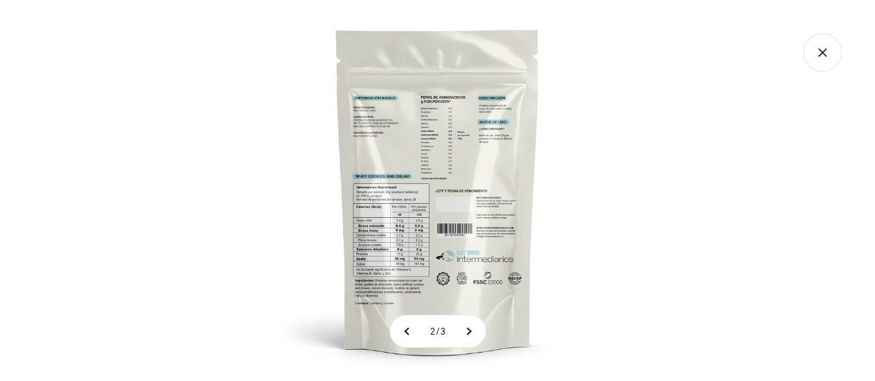
click at [423, 353] on img at bounding box center [437, 190] width 381 height 381
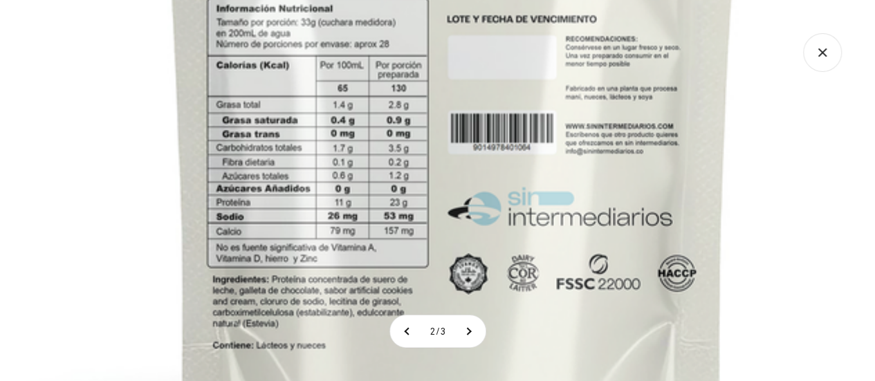
click at [398, 281] on img at bounding box center [452, 18] width 1106 height 1106
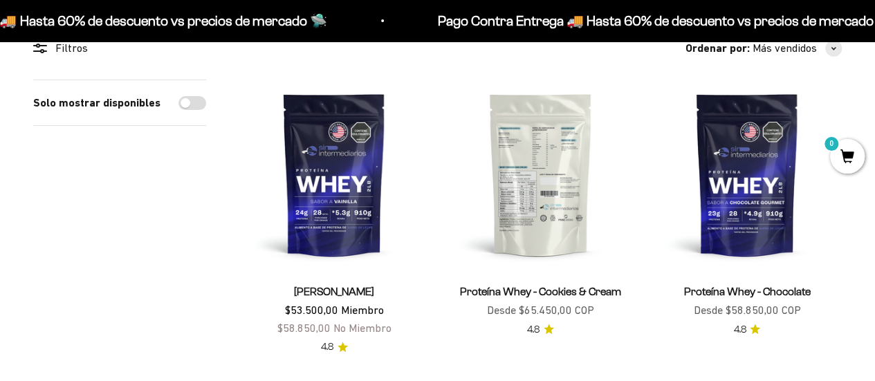
scroll to position [138, 0]
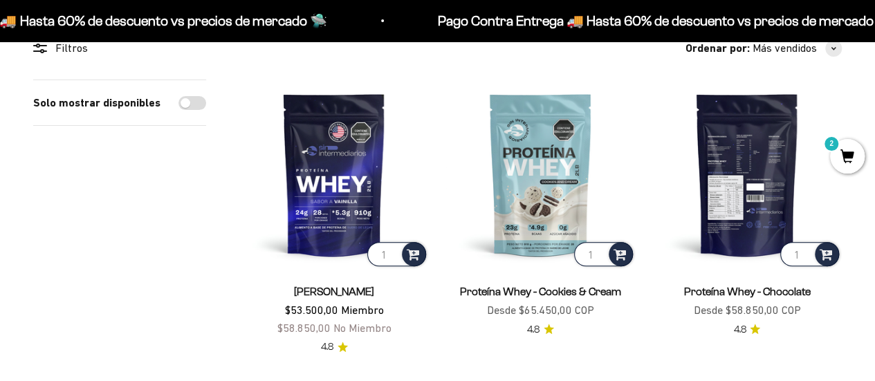
click at [746, 211] on img at bounding box center [746, 174] width 189 height 189
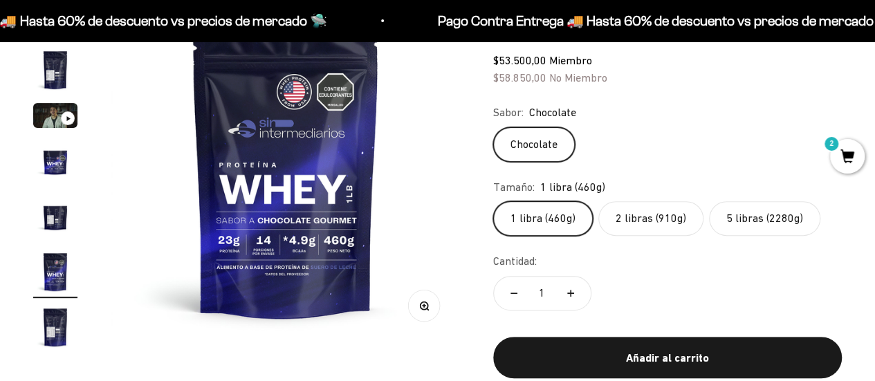
scroll to position [207, 0]
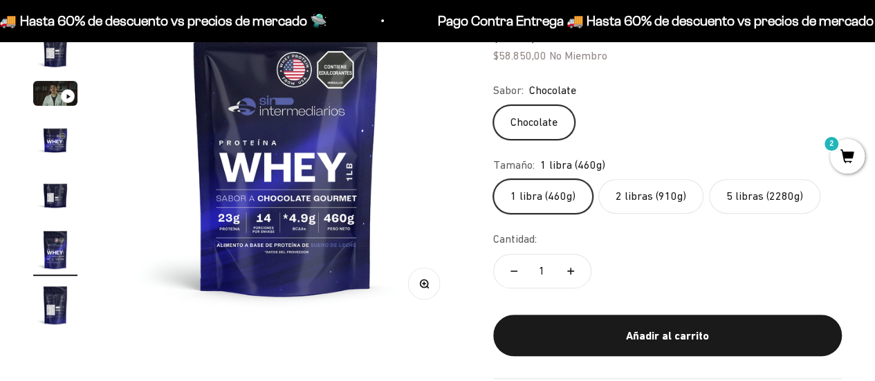
click at [47, 186] on img "Ir al artículo 5" at bounding box center [55, 194] width 44 height 44
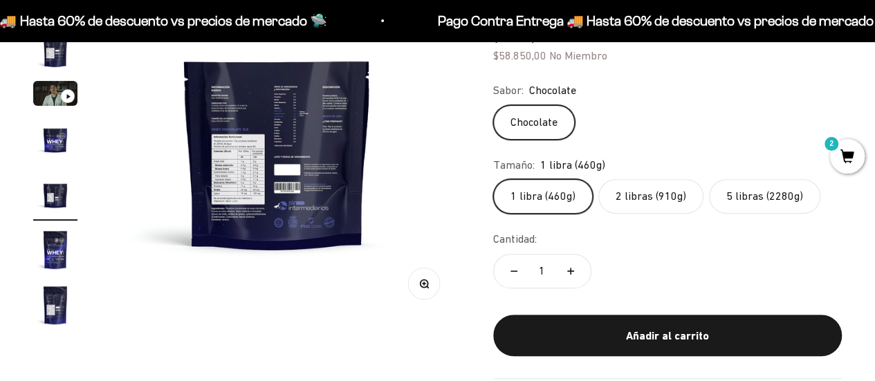
scroll to position [0, 1428]
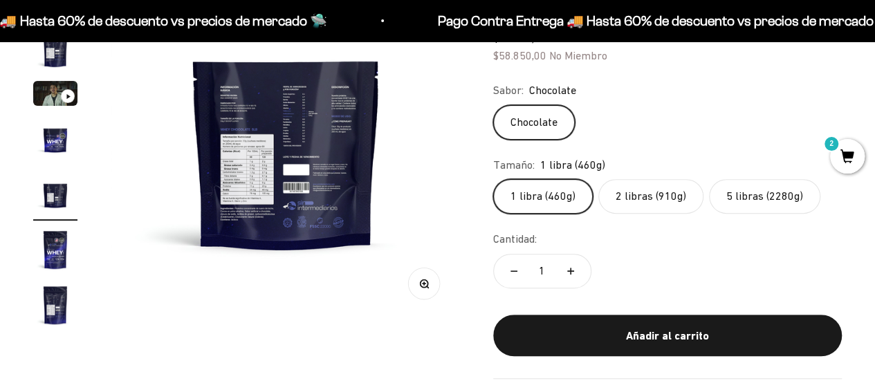
click at [430, 286] on button "Zoom" at bounding box center [423, 283] width 31 height 31
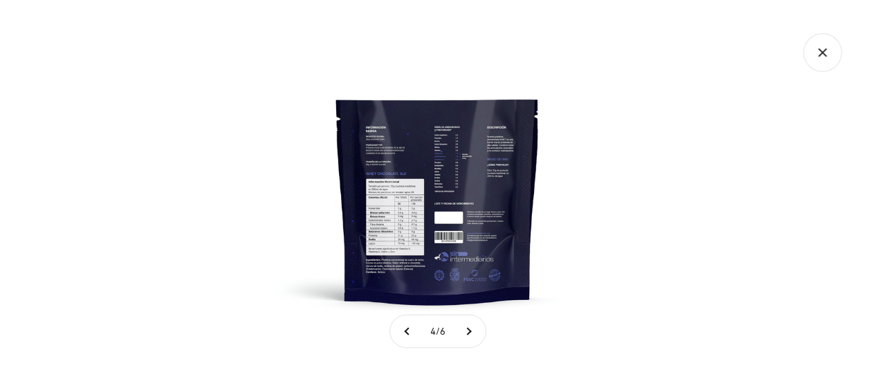
click at [431, 207] on img at bounding box center [437, 190] width 381 height 381
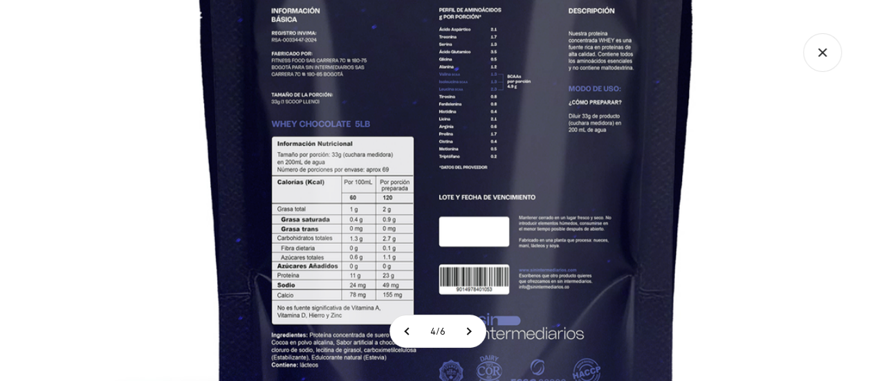
click at [44, 106] on img at bounding box center [446, 165] width 933 height 933
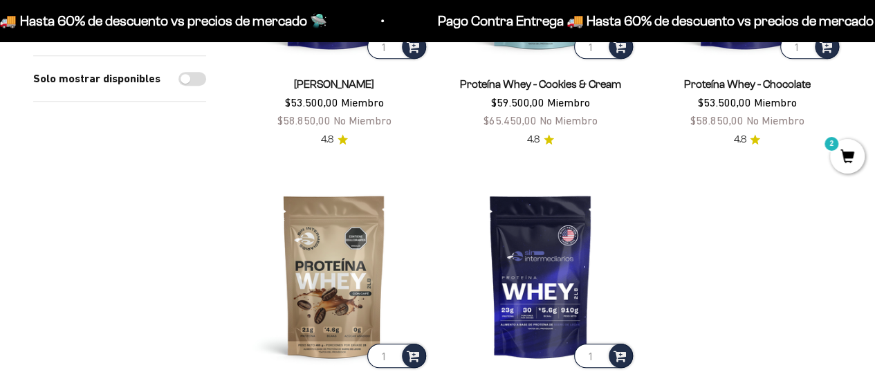
scroll to position [484, 0]
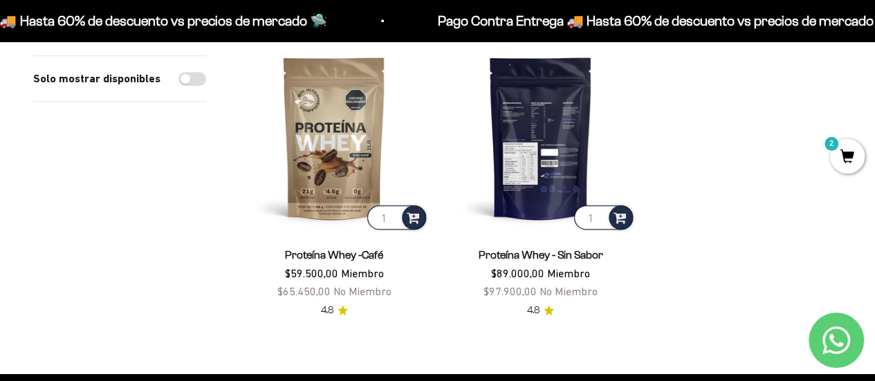
click at [561, 138] on img at bounding box center [539, 137] width 189 height 189
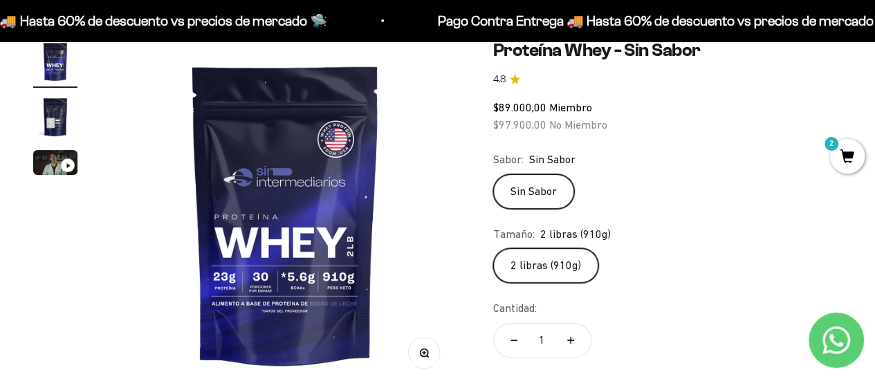
click at [55, 117] on img "Ir al artículo 2" at bounding box center [55, 117] width 44 height 44
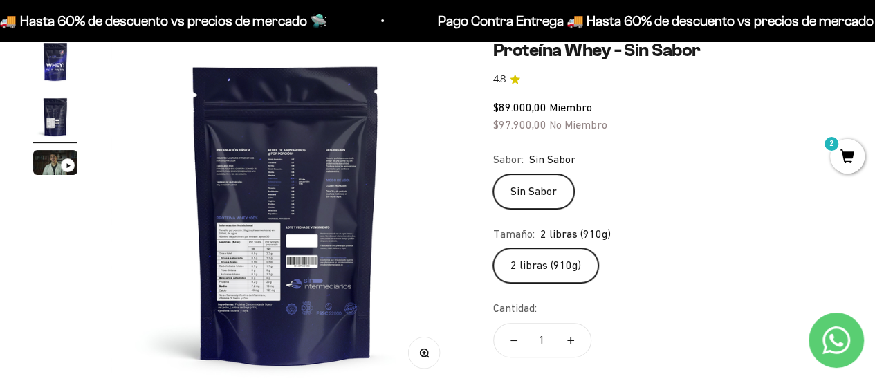
scroll to position [0, 357]
click at [425, 344] on button "Zoom" at bounding box center [423, 352] width 31 height 31
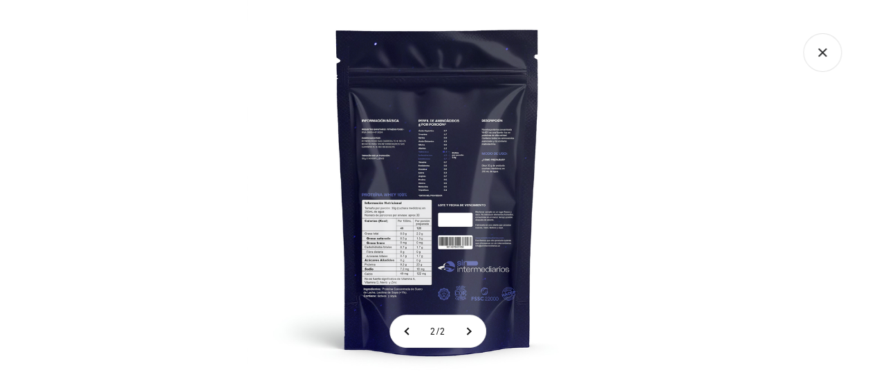
click at [383, 250] on img at bounding box center [437, 190] width 381 height 381
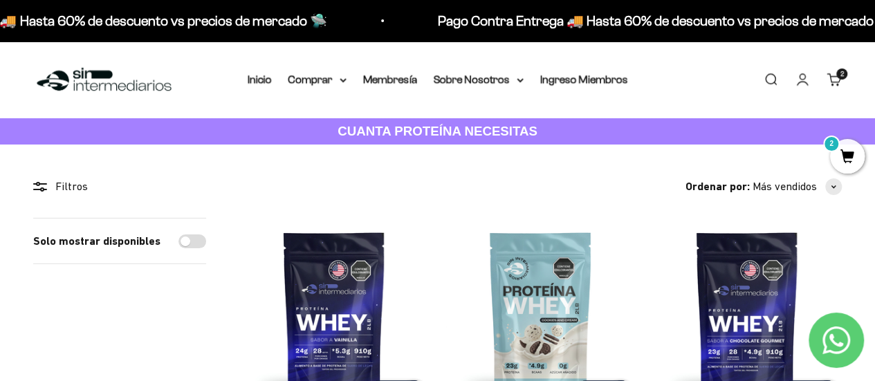
click at [802, 77] on link "Cuenta" at bounding box center [801, 79] width 15 height 15
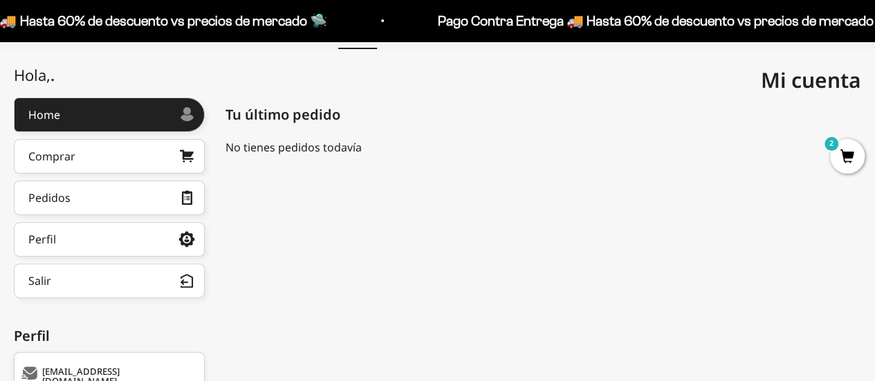
scroll to position [22, 0]
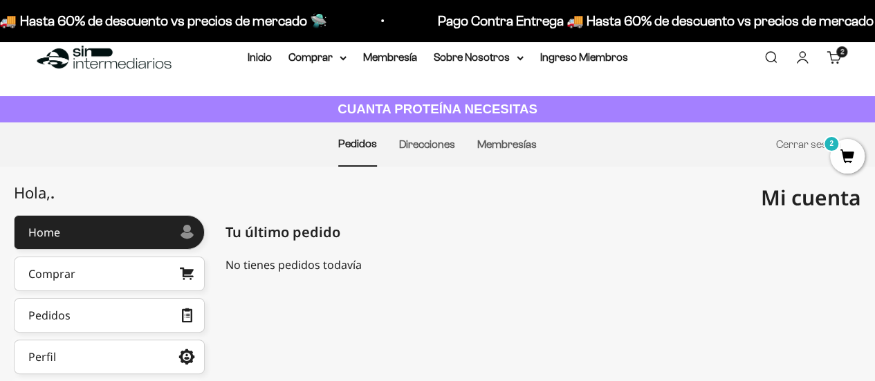
click at [806, 62] on link "Cuenta" at bounding box center [801, 57] width 15 height 15
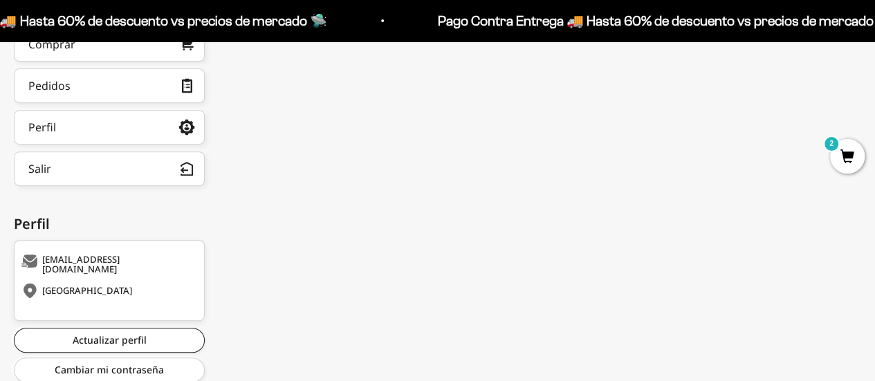
scroll to position [230, 0]
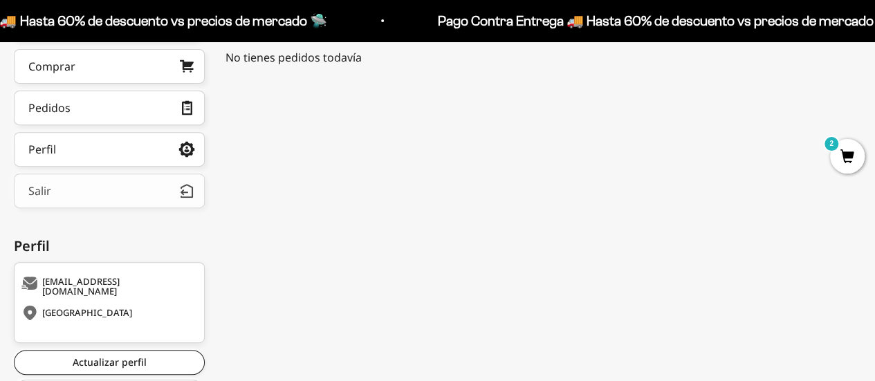
click at [103, 192] on button "Salir" at bounding box center [109, 191] width 191 height 35
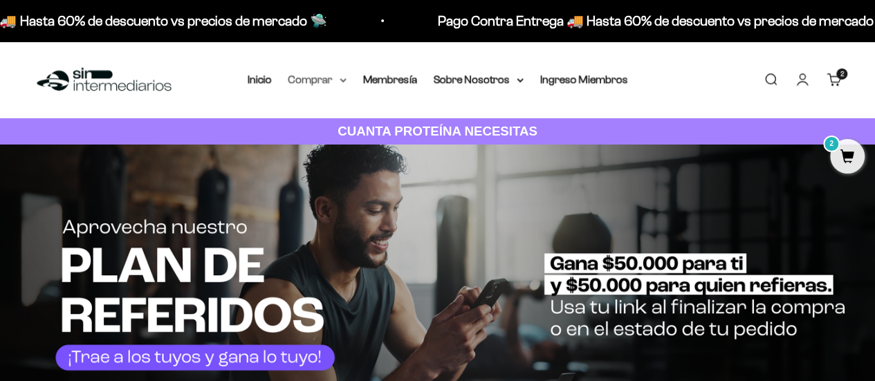
click at [312, 82] on summary "Comprar" at bounding box center [317, 80] width 58 height 18
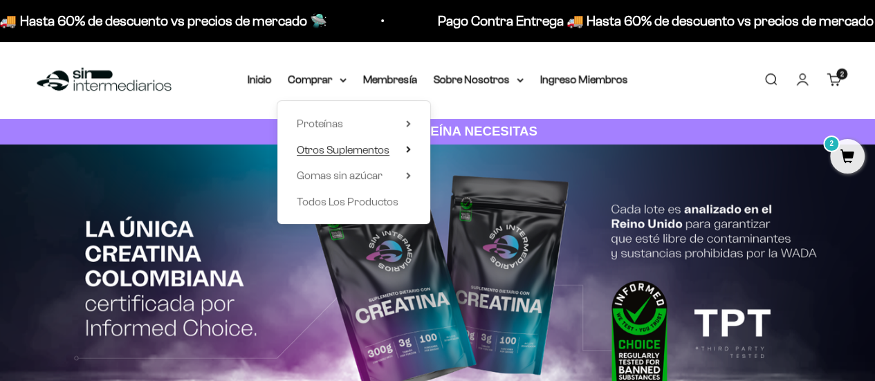
click at [346, 149] on span "Otros Suplementos" at bounding box center [343, 150] width 93 height 12
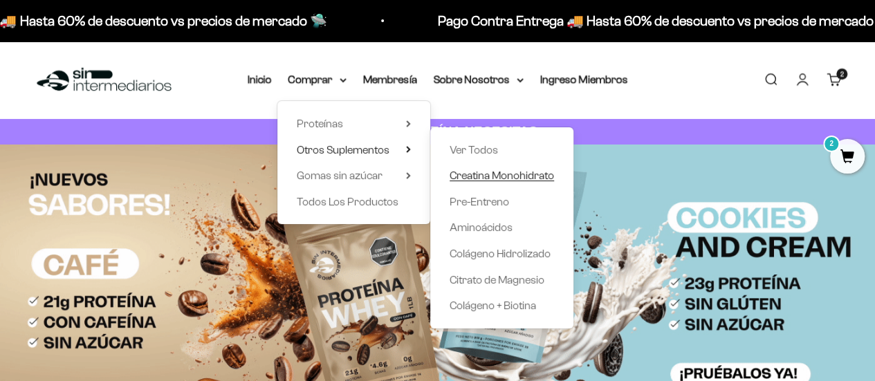
click at [490, 174] on span "Creatina Monohidrato" at bounding box center [501, 175] width 104 height 12
